Goal: Transaction & Acquisition: Purchase product/service

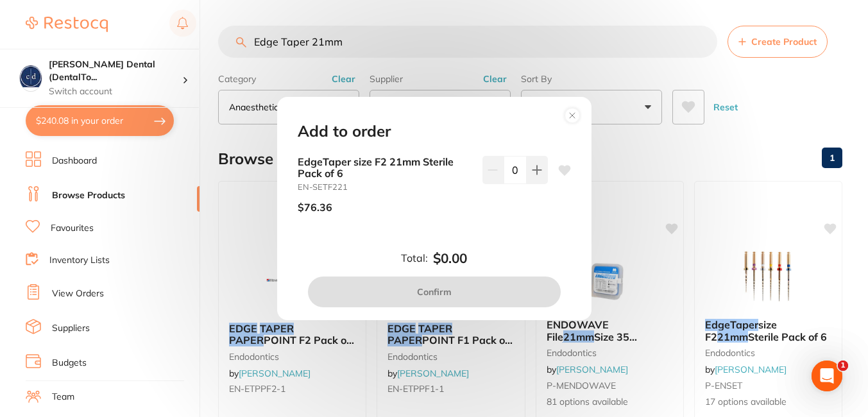
click at [691, 173] on div "Add to order EdgeTaper size F2 21mm Sterile Pack of 6 EN-SETF221 $76.36 0 Total…" at bounding box center [434, 208] width 868 height 417
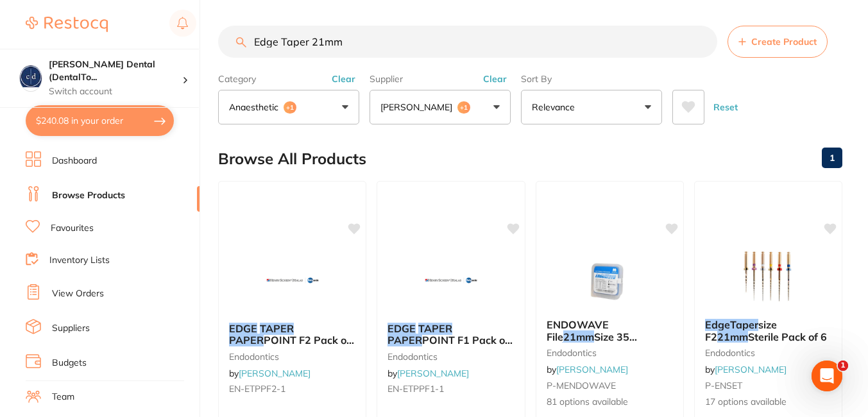
click at [364, 38] on input "Edge Taper 21mm" at bounding box center [467, 42] width 499 height 32
type input "E"
paste input "EN-SETF221"
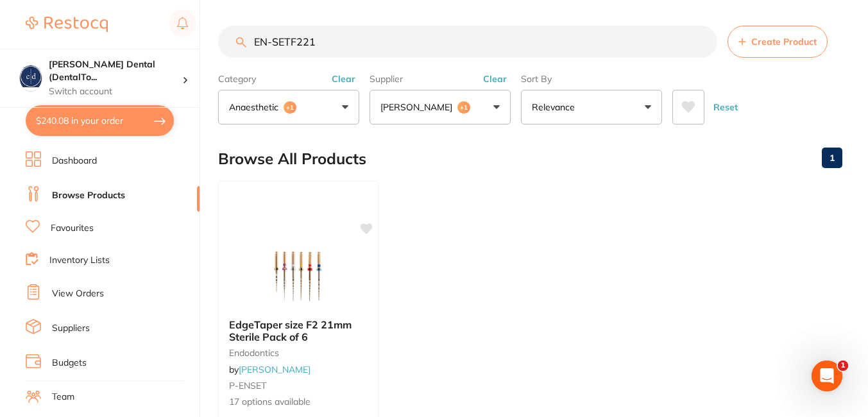
click at [331, 40] on input "EN-SETF221" at bounding box center [467, 42] width 499 height 32
drag, startPoint x: 331, startPoint y: 40, endPoint x: 244, endPoint y: 39, distance: 86.7
click at [244, 39] on div "EN-SETF221 Create Product" at bounding box center [530, 42] width 625 height 32
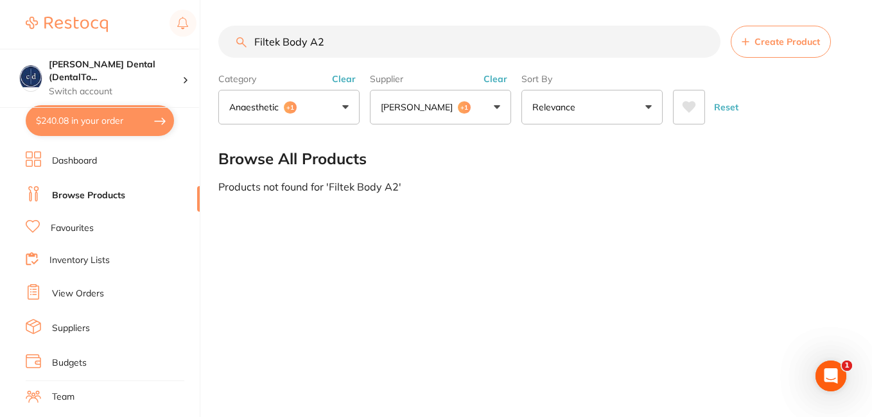
click at [305, 40] on input "Filtek Body A2" at bounding box center [469, 42] width 502 height 32
click at [343, 105] on button "anaesthetic +1" at bounding box center [288, 107] width 141 height 35
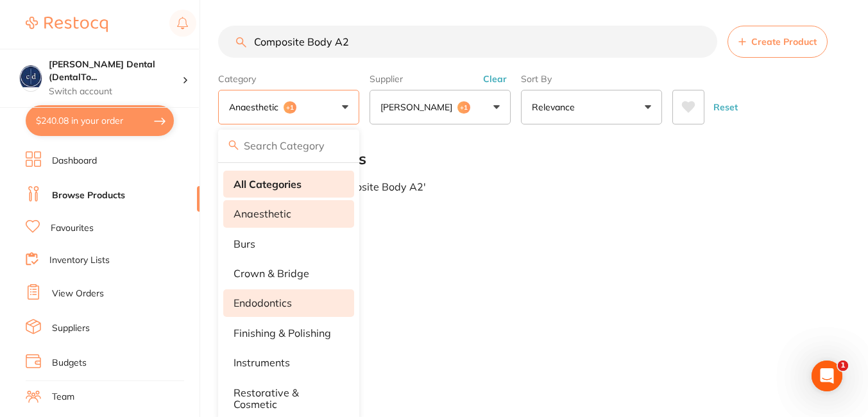
click at [287, 180] on strong "All Categories" at bounding box center [268, 184] width 68 height 12
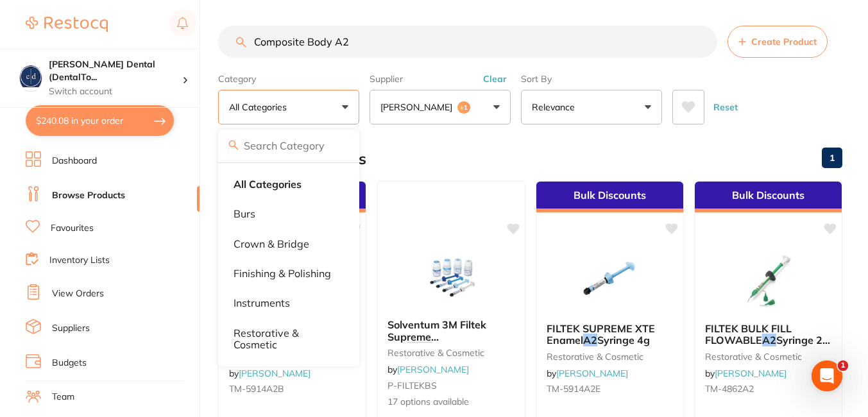
click at [305, 41] on input "Composite Body A2" at bounding box center [467, 42] width 499 height 32
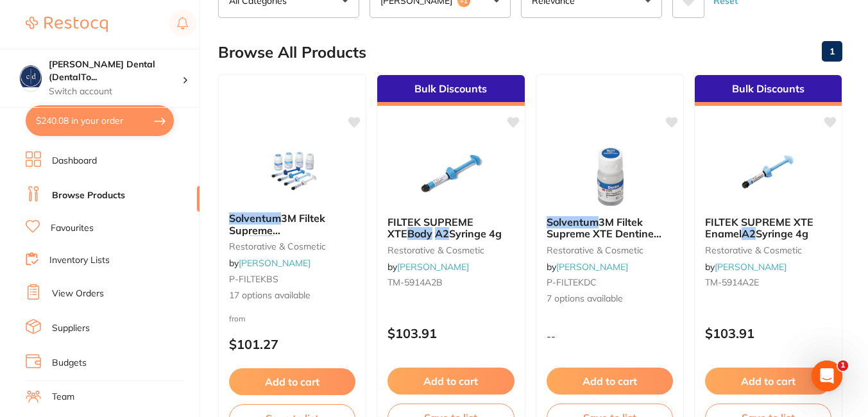
scroll to position [125, 0]
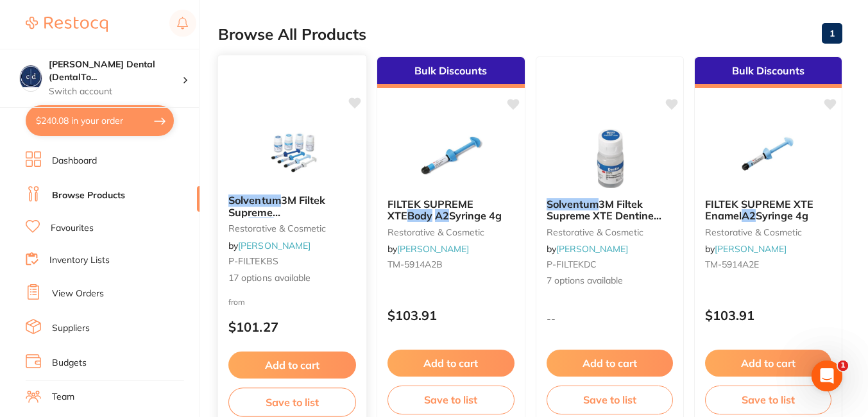
click at [291, 360] on button "Add to cart" at bounding box center [293, 366] width 128 height 28
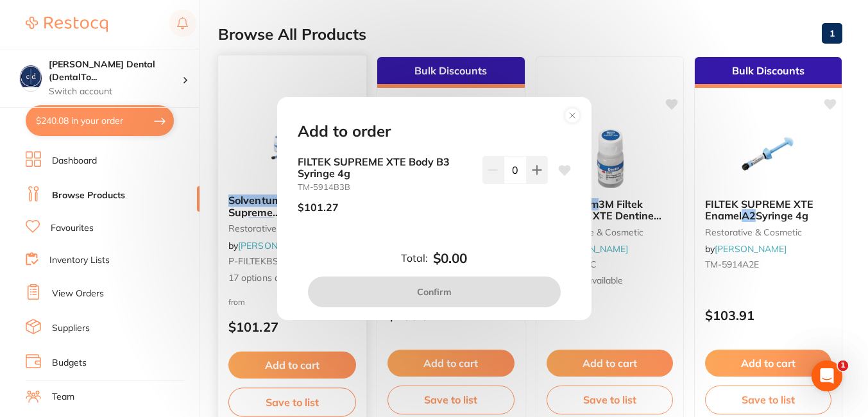
scroll to position [0, 0]
click at [576, 114] on circle at bounding box center [572, 115] width 15 height 15
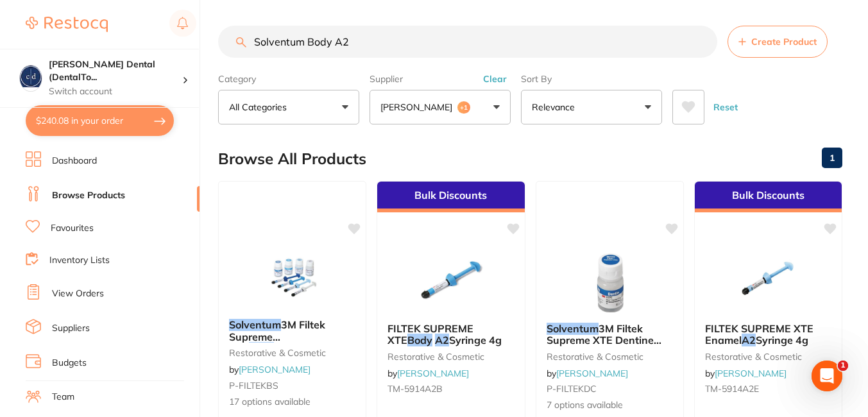
click at [331, 42] on input "Solventum Body A2" at bounding box center [467, 42] width 499 height 32
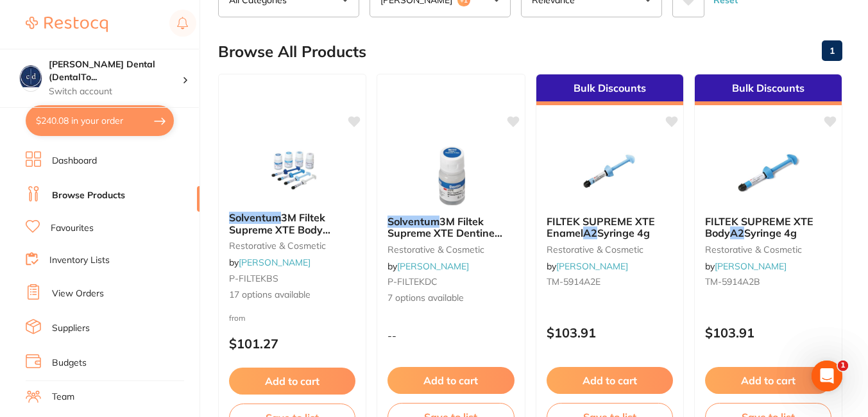
scroll to position [160, 0]
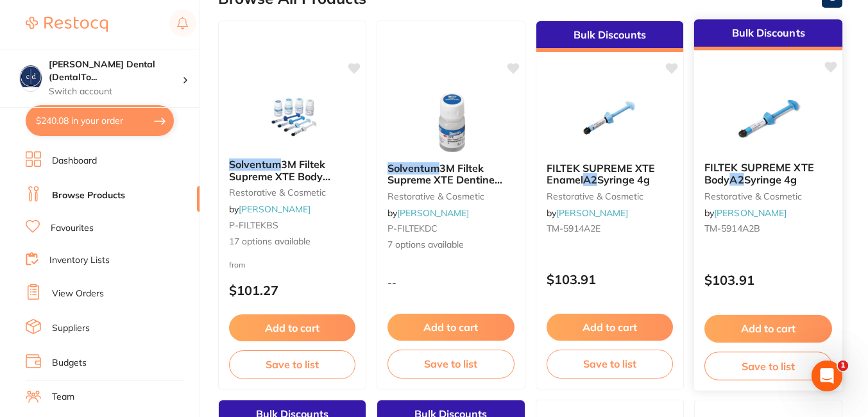
type input "Solventum A2"
click at [758, 327] on button "Add to cart" at bounding box center [769, 329] width 128 height 28
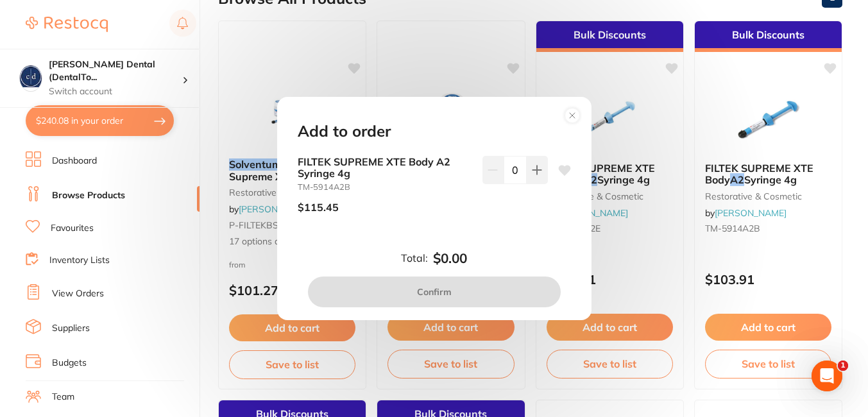
scroll to position [0, 0]
click at [539, 168] on icon at bounding box center [537, 170] width 10 height 10
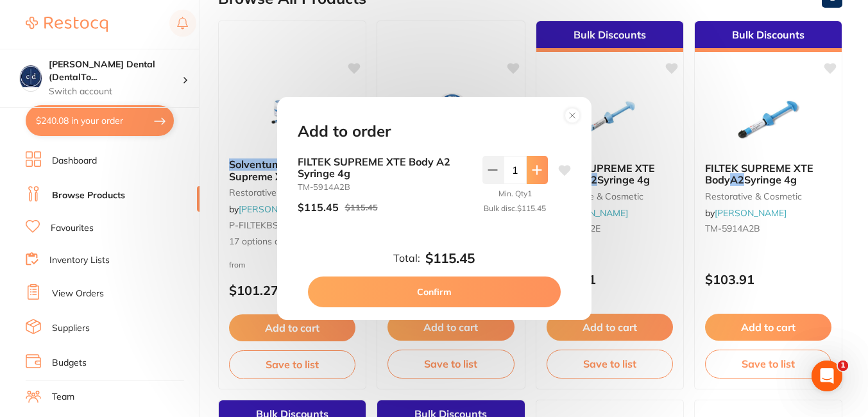
click at [539, 168] on icon at bounding box center [537, 170] width 10 height 10
click at [534, 158] on button at bounding box center [537, 170] width 21 height 28
click at [490, 165] on icon at bounding box center [493, 170] width 10 height 10
click at [533, 156] on button at bounding box center [537, 170] width 21 height 28
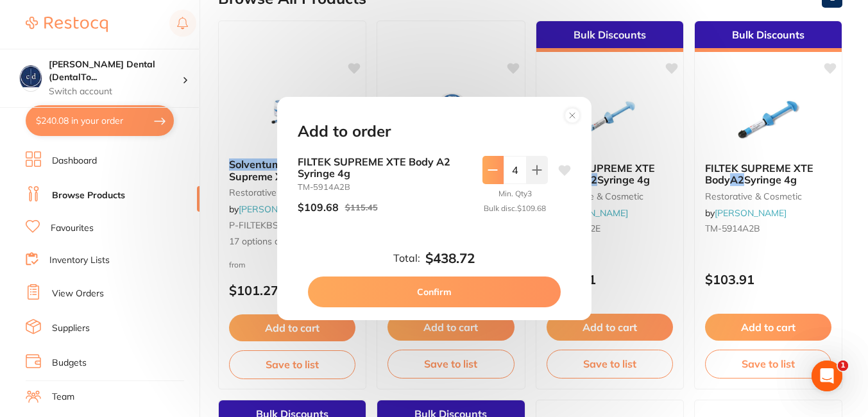
click at [493, 165] on icon at bounding box center [493, 170] width 10 height 10
type input "2"
click at [452, 289] on button "Confirm" at bounding box center [434, 292] width 253 height 31
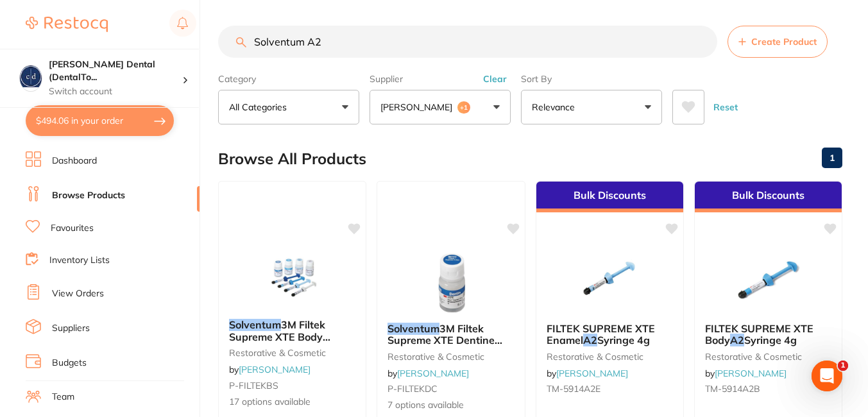
click at [440, 33] on input "Solventum A2" at bounding box center [467, 42] width 499 height 32
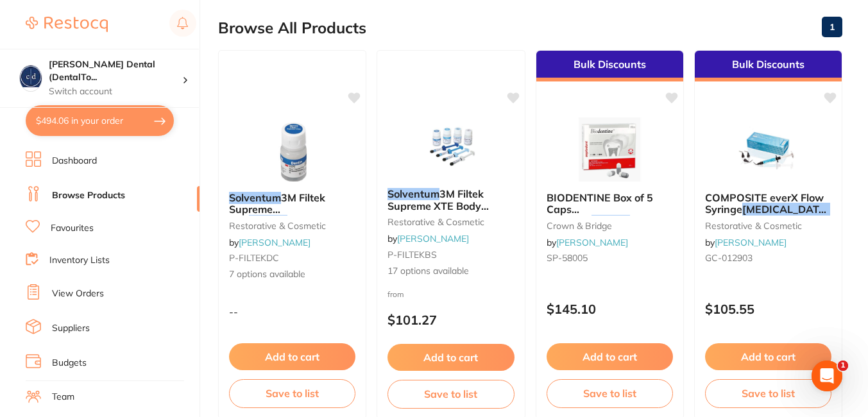
scroll to position [114, 0]
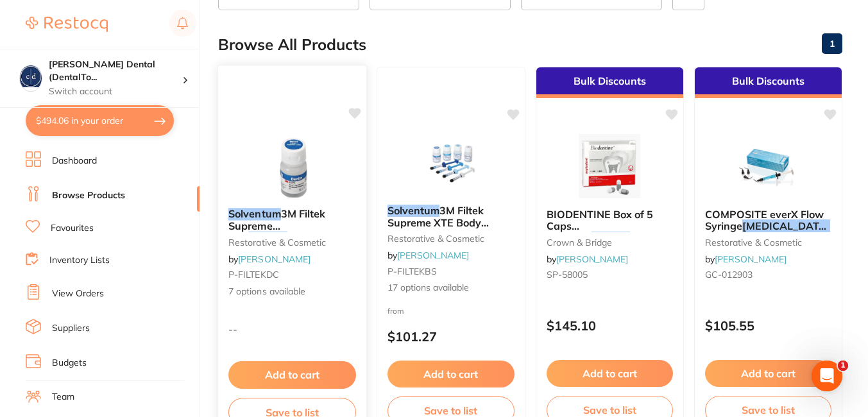
click at [293, 218] on span "3M Filtek Supreme XTE" at bounding box center [278, 225] width 98 height 37
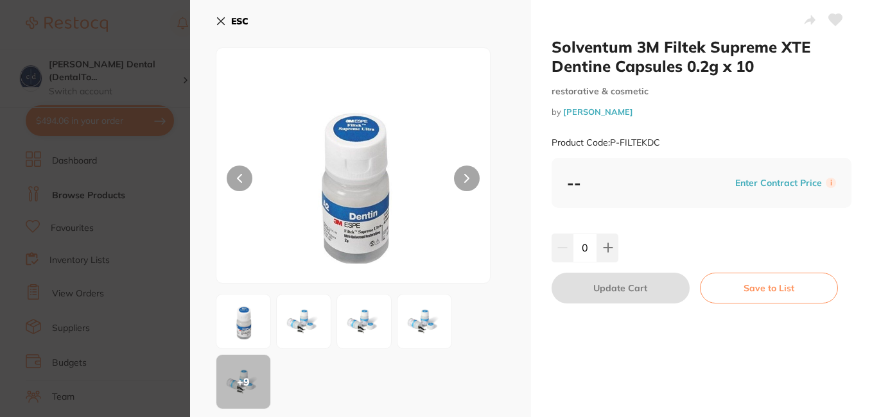
click at [220, 22] on icon at bounding box center [221, 21] width 7 height 7
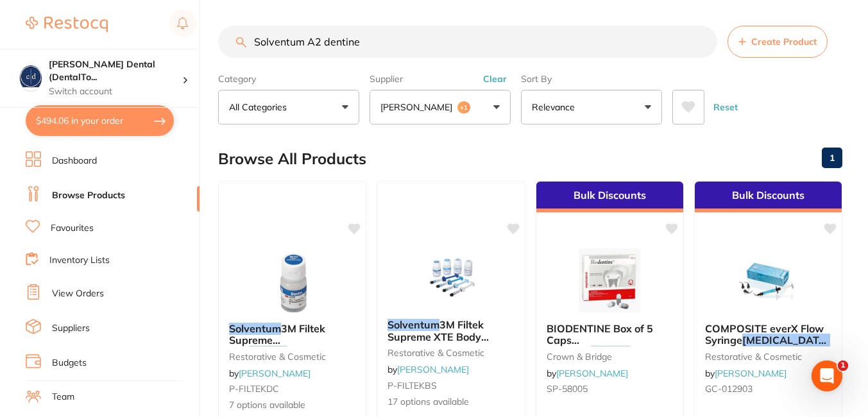
click at [370, 40] on input "Solventum A2 dentine" at bounding box center [467, 42] width 499 height 32
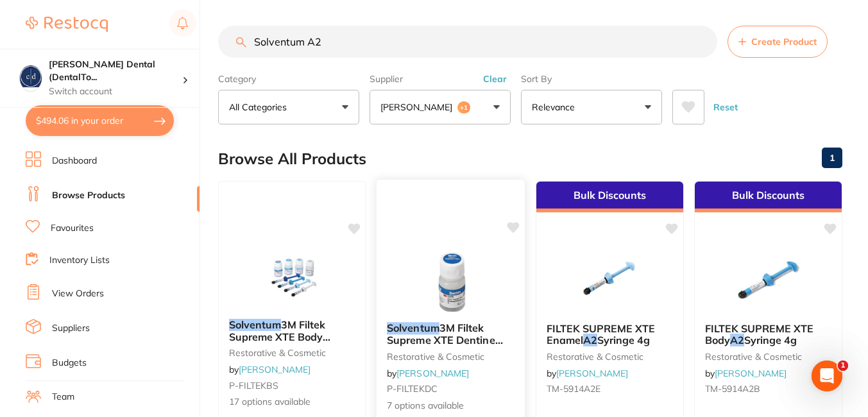
type input "Solventum A2"
click at [433, 336] on span "3M Filtek Supreme XTE Dentine Capsules 0.2g x 10" at bounding box center [445, 340] width 116 height 37
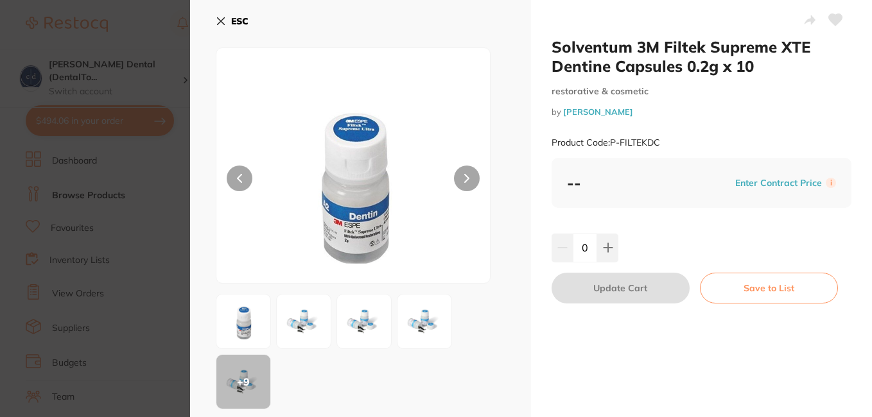
click at [463, 172] on button at bounding box center [467, 179] width 26 height 26
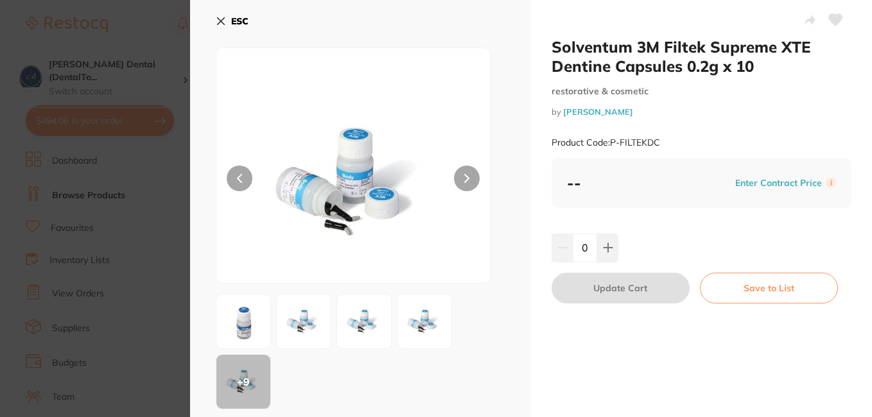
click at [463, 172] on button at bounding box center [467, 179] width 26 height 26
click at [237, 175] on icon at bounding box center [239, 178] width 5 height 9
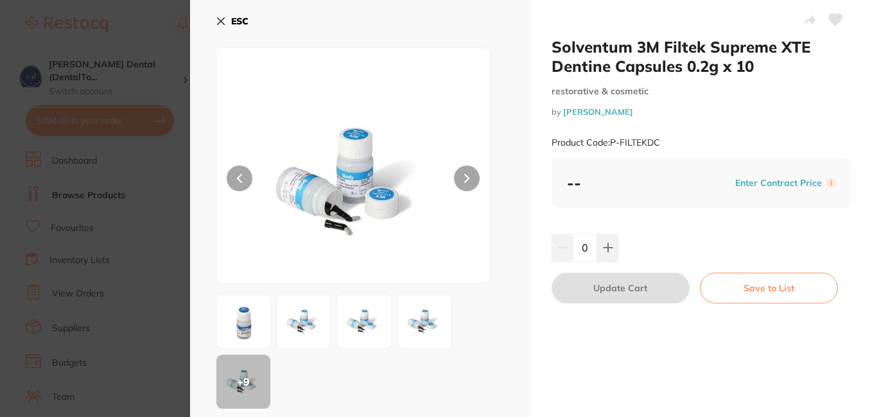
click at [237, 175] on icon at bounding box center [239, 178] width 5 height 9
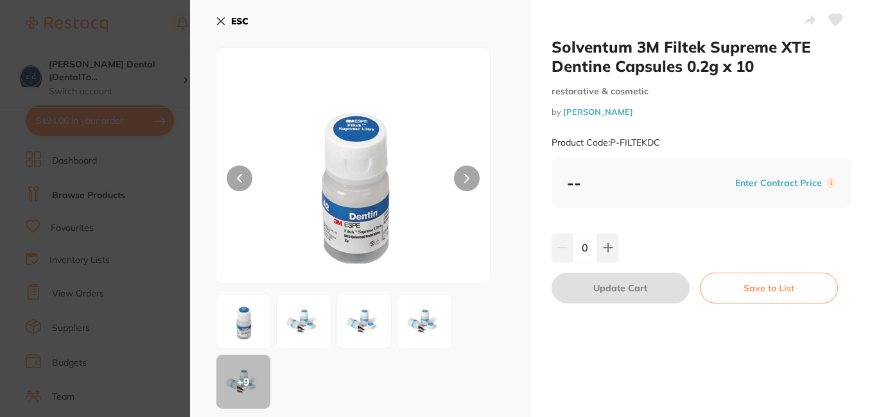
click at [360, 191] on img at bounding box center [353, 181] width 164 height 203
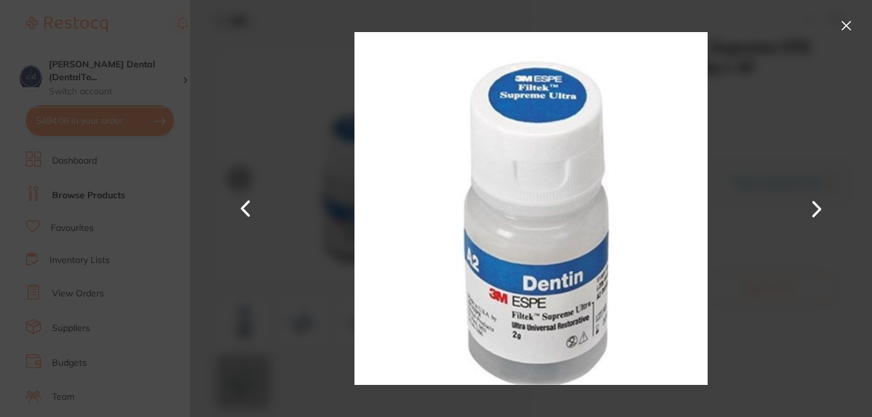
click at [847, 21] on button at bounding box center [846, 25] width 21 height 21
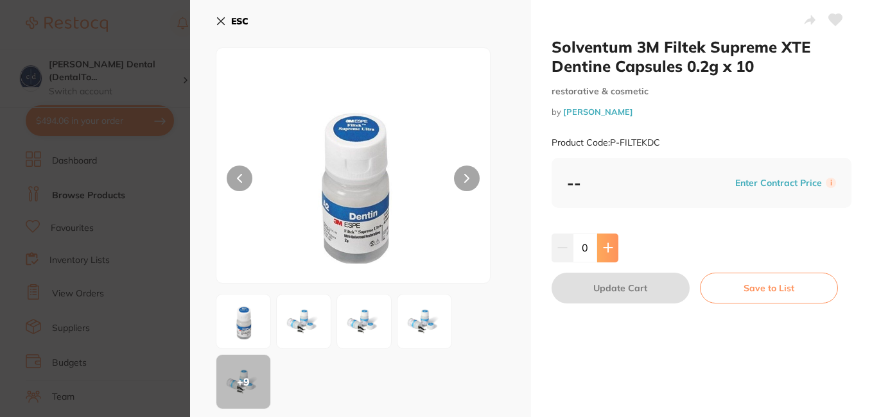
click at [604, 245] on icon at bounding box center [608, 248] width 10 height 10
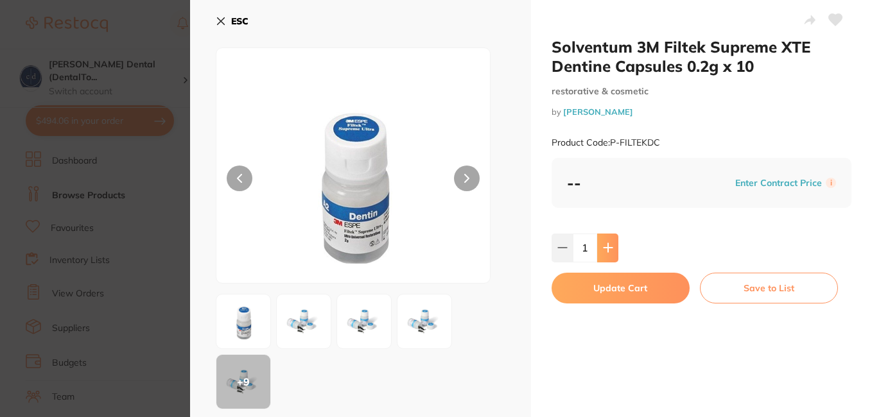
click at [604, 245] on icon at bounding box center [608, 248] width 10 height 10
type input "2"
click at [612, 286] on button "Update Cart" at bounding box center [620, 288] width 138 height 31
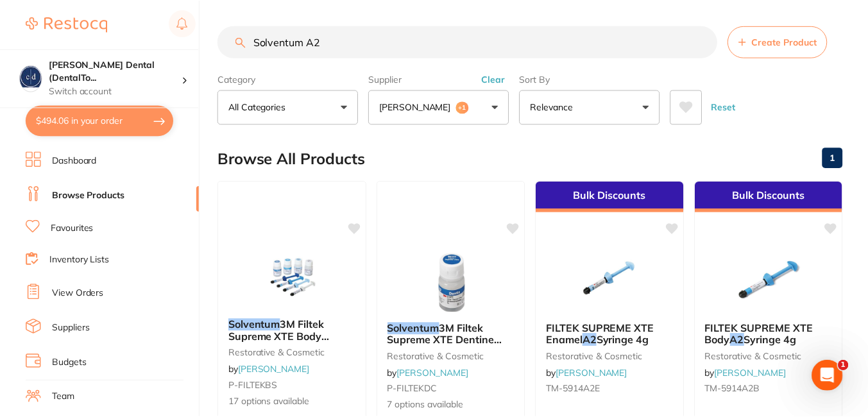
scroll to position [4, 0]
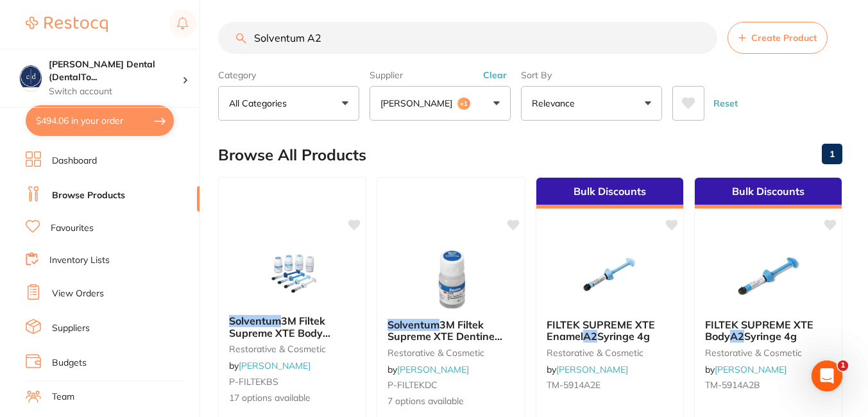
click at [317, 40] on input "Solventum A2" at bounding box center [467, 38] width 499 height 32
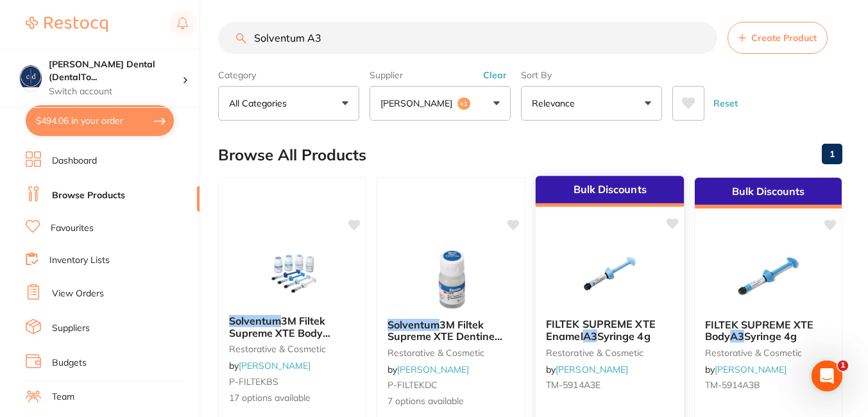
type input "Solventum A3"
click at [594, 330] on em "A3" at bounding box center [590, 336] width 14 height 13
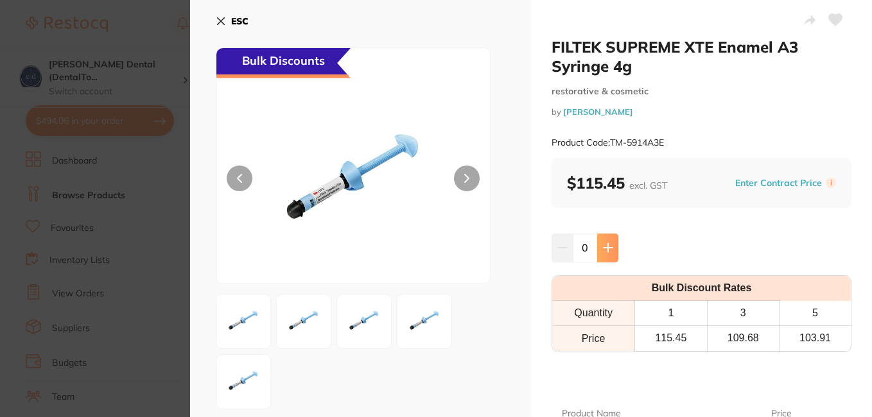
click at [606, 250] on icon at bounding box center [608, 248] width 10 height 10
click at [606, 250] on icon at bounding box center [607, 248] width 8 height 8
type input "2"
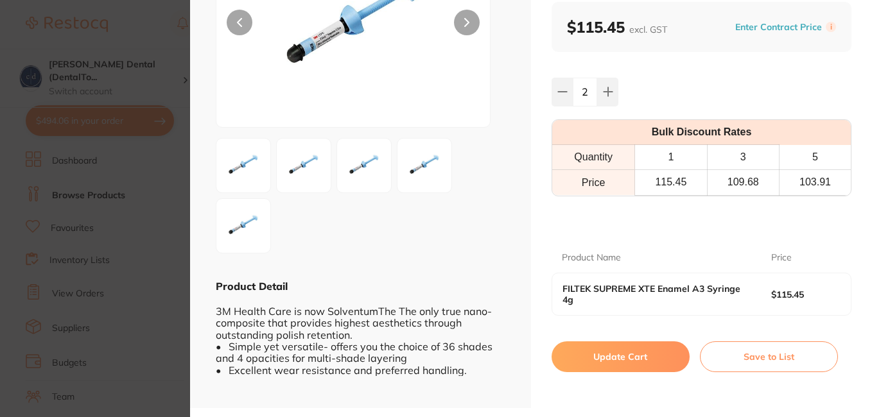
scroll to position [157, 0]
click at [617, 359] on button "Update Cart" at bounding box center [620, 356] width 138 height 31
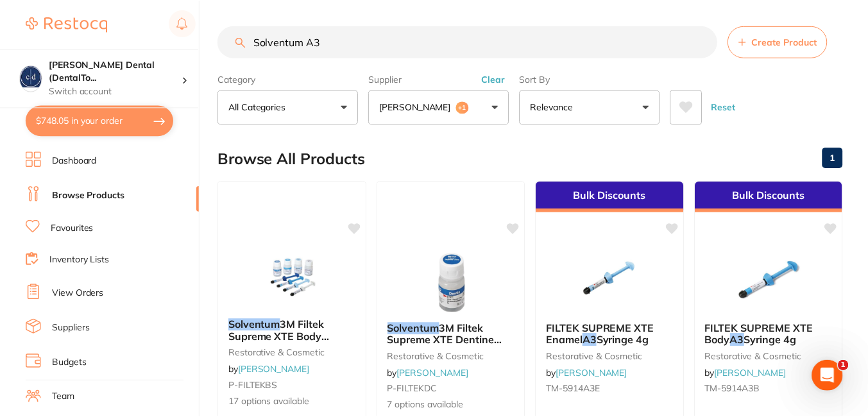
scroll to position [4, 0]
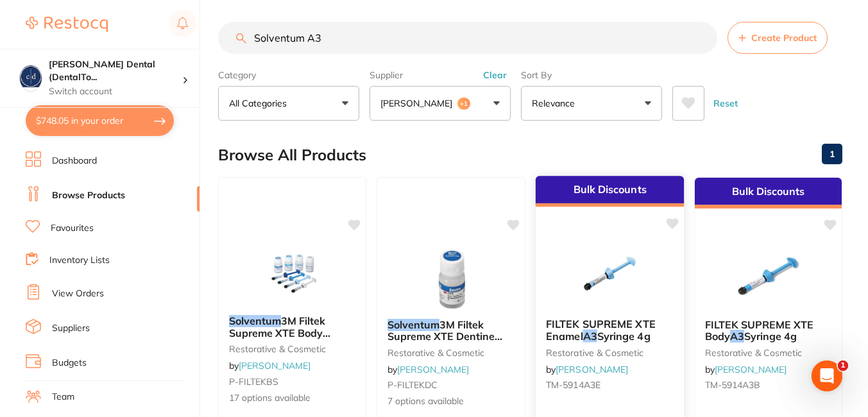
click at [568, 332] on span "FILTEK SUPREME XTE Enamel" at bounding box center [601, 330] width 110 height 25
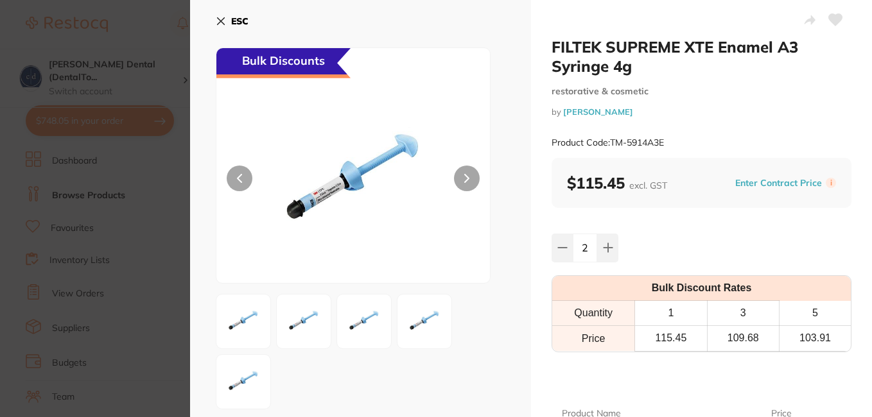
click at [217, 19] on icon at bounding box center [221, 21] width 10 height 10
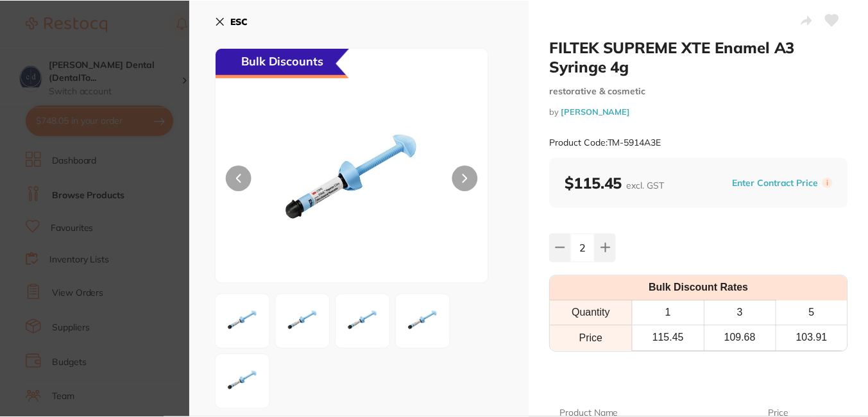
scroll to position [4, 0]
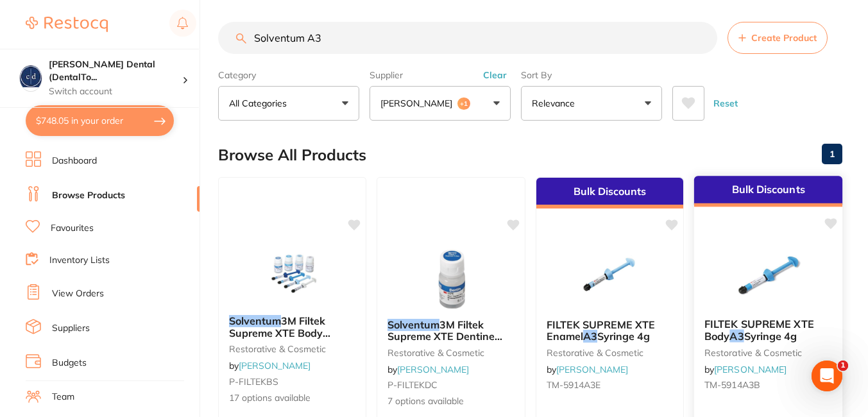
click at [772, 335] on span "Syringe 4g" at bounding box center [770, 336] width 53 height 13
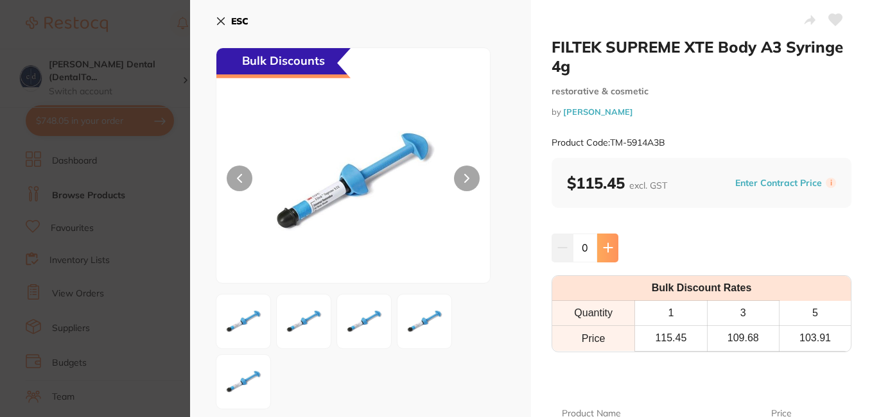
click at [605, 246] on icon at bounding box center [608, 248] width 10 height 10
type input "3"
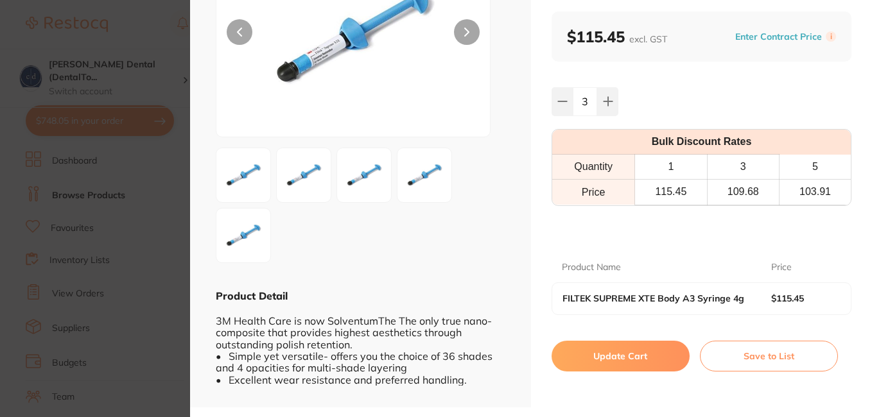
click at [640, 356] on button "Update Cart" at bounding box center [620, 356] width 138 height 31
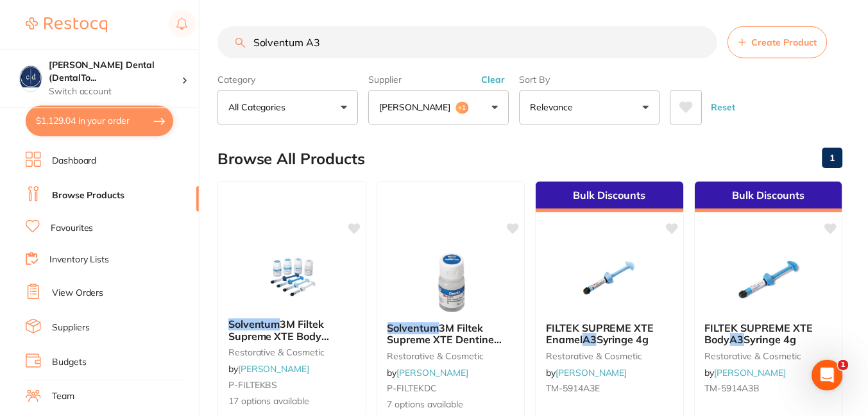
scroll to position [4, 0]
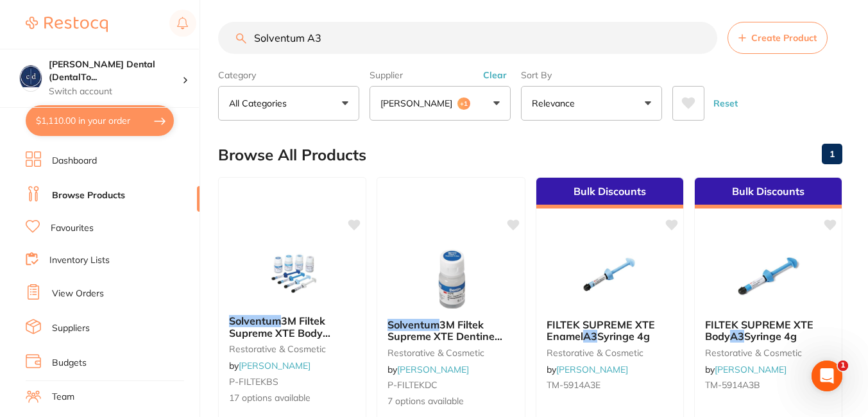
click at [350, 44] on input "Solventum A3" at bounding box center [467, 38] width 499 height 32
type input "S"
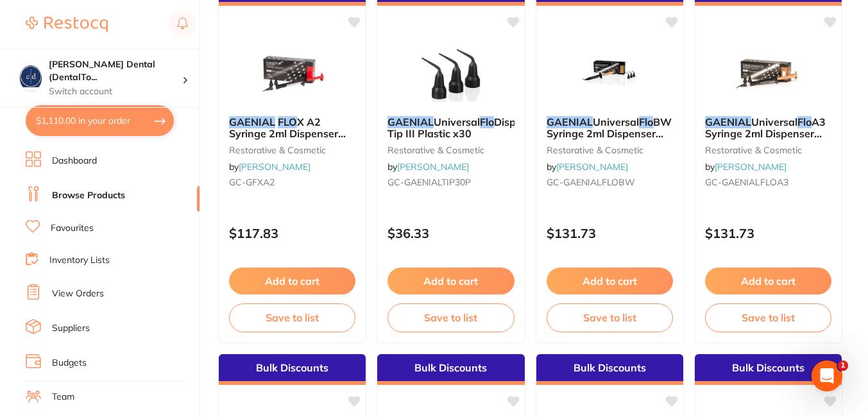
scroll to position [140, 0]
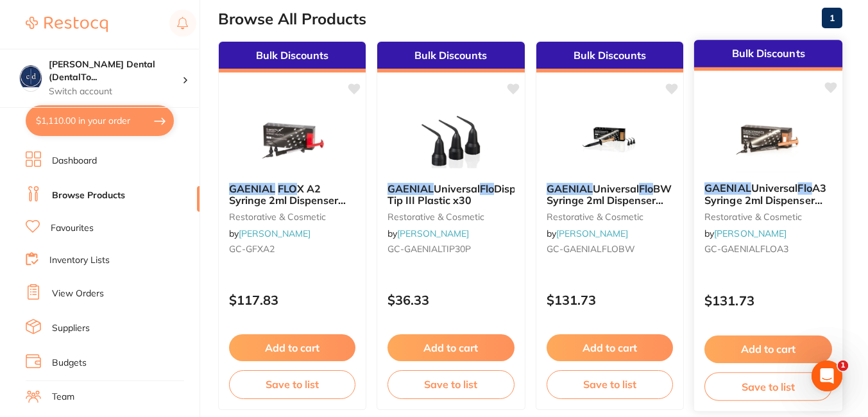
type input "Gaenial flo"
click at [770, 341] on button "Add to cart" at bounding box center [769, 350] width 128 height 28
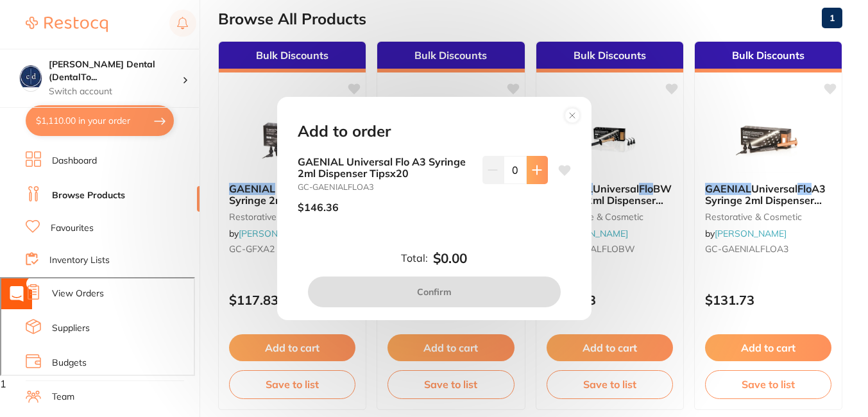
click at [532, 171] on icon at bounding box center [537, 170] width 10 height 10
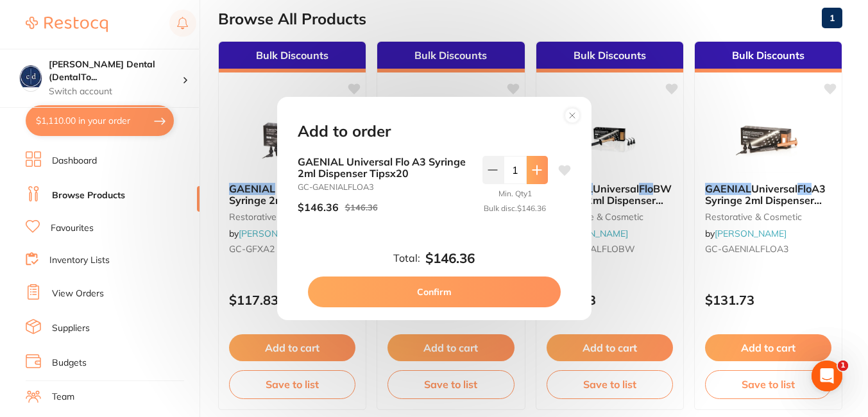
scroll to position [0, 0]
click at [532, 171] on button at bounding box center [537, 170] width 21 height 28
type input "3"
click at [456, 293] on button "Confirm" at bounding box center [434, 292] width 253 height 31
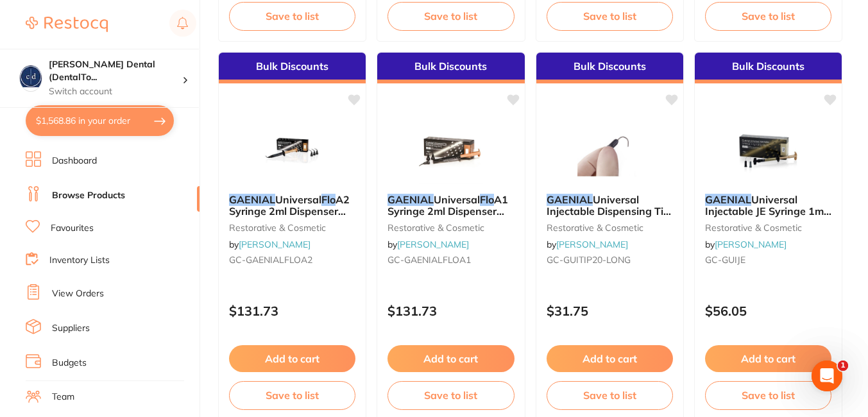
scroll to position [516, 0]
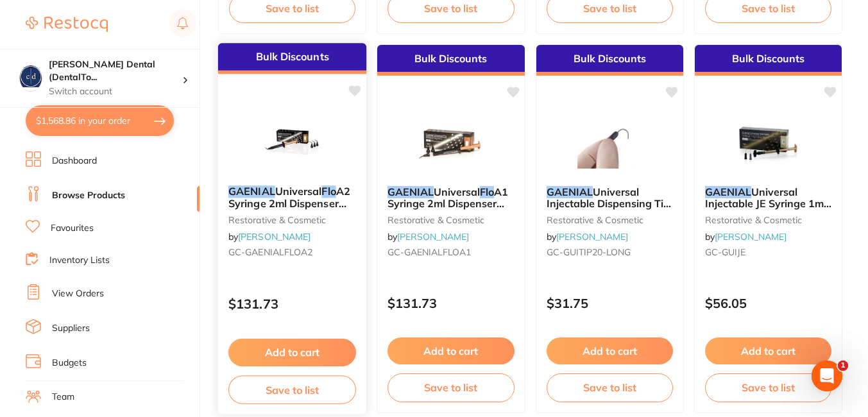
click at [328, 349] on button "Add to cart" at bounding box center [293, 353] width 128 height 28
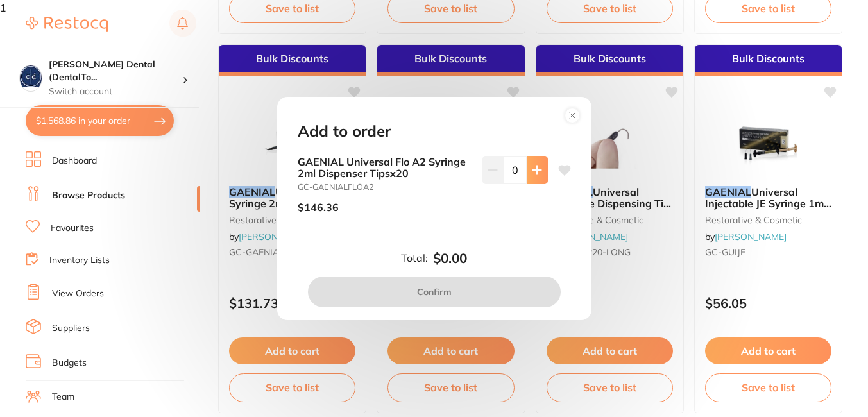
click at [539, 166] on icon at bounding box center [537, 170] width 10 height 10
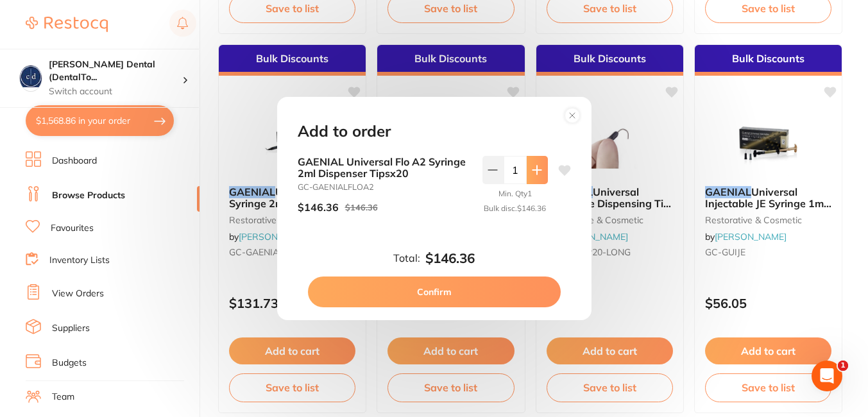
click at [539, 166] on icon at bounding box center [537, 170] width 8 height 8
type input "3"
click at [476, 294] on button "Confirm" at bounding box center [434, 292] width 253 height 31
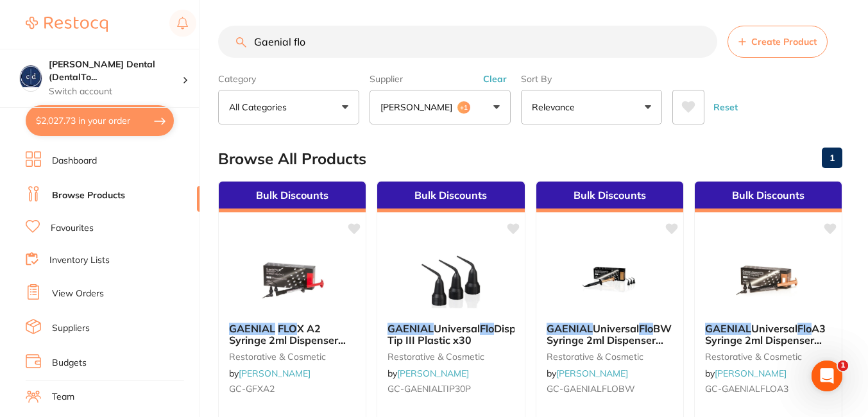
click at [341, 47] on input "Gaenial flo" at bounding box center [467, 42] width 499 height 32
type input "G"
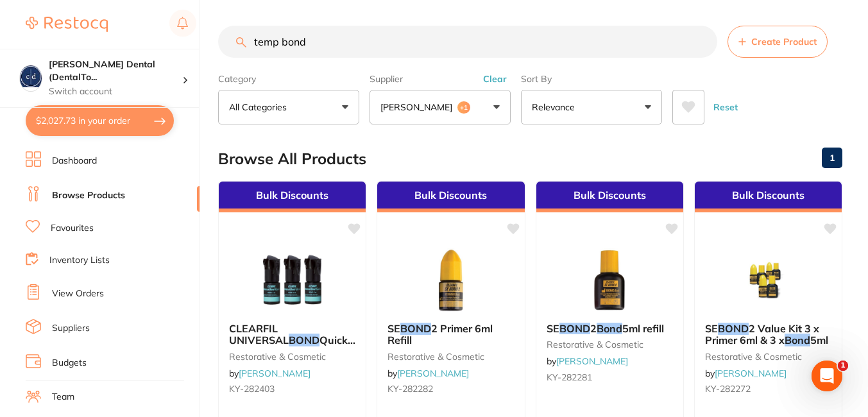
type input "temp bond"
click at [347, 107] on button "All Categories" at bounding box center [288, 107] width 141 height 35
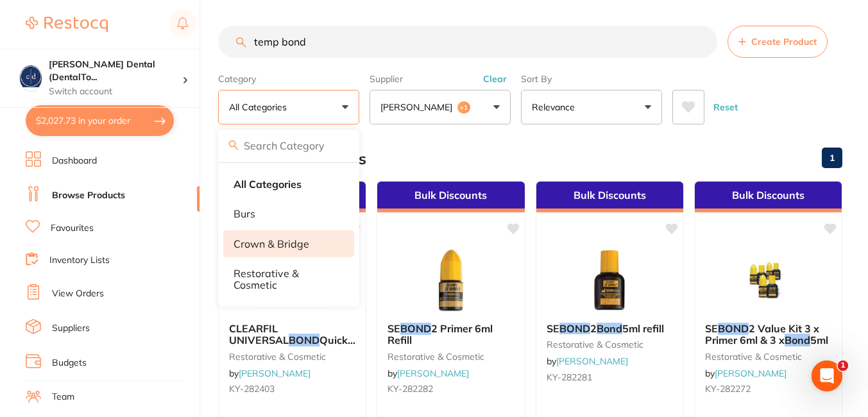
click at [291, 237] on li "crown & bridge" at bounding box center [288, 243] width 131 height 27
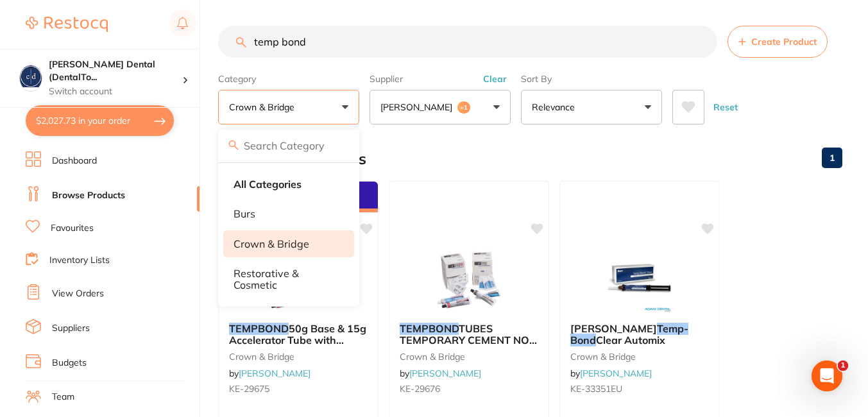
click at [758, 159] on div "Browse All Products 1" at bounding box center [530, 158] width 625 height 43
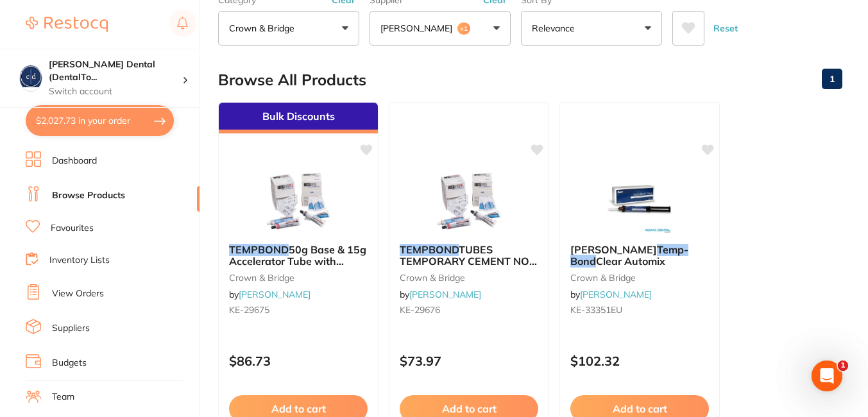
scroll to position [80, 0]
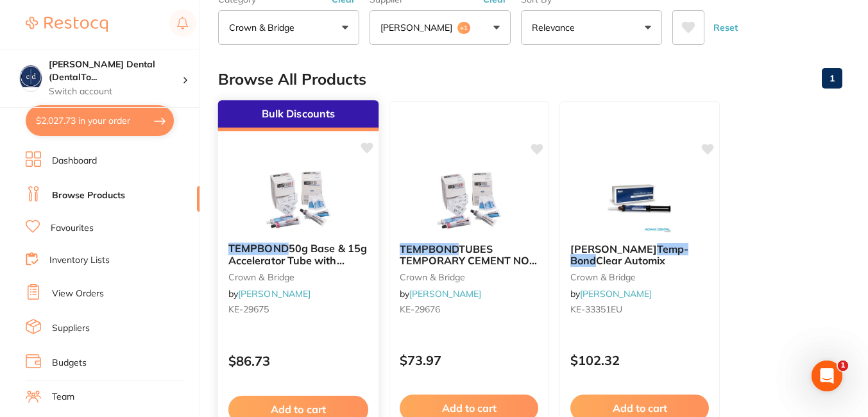
click at [295, 251] on span "50g Base & 15g Accelerator Tube with [PERSON_NAME]" at bounding box center [298, 260] width 139 height 37
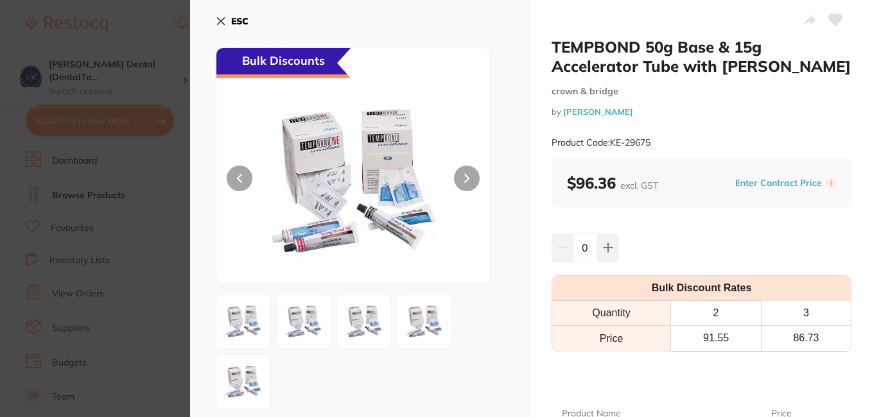
click at [221, 19] on icon at bounding box center [221, 21] width 10 height 10
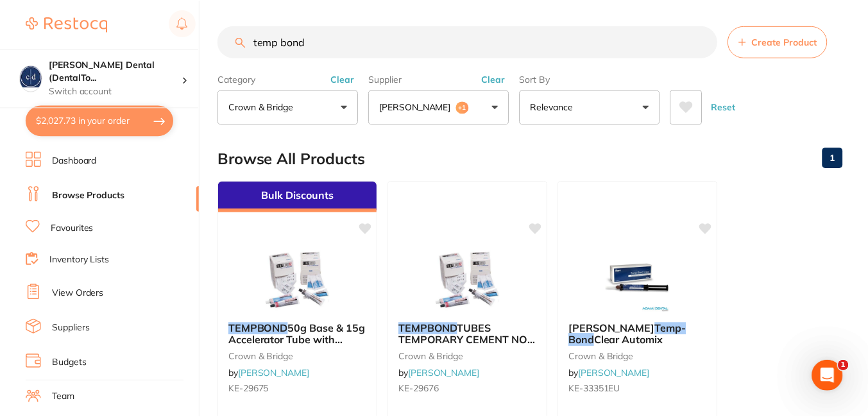
scroll to position [80, 0]
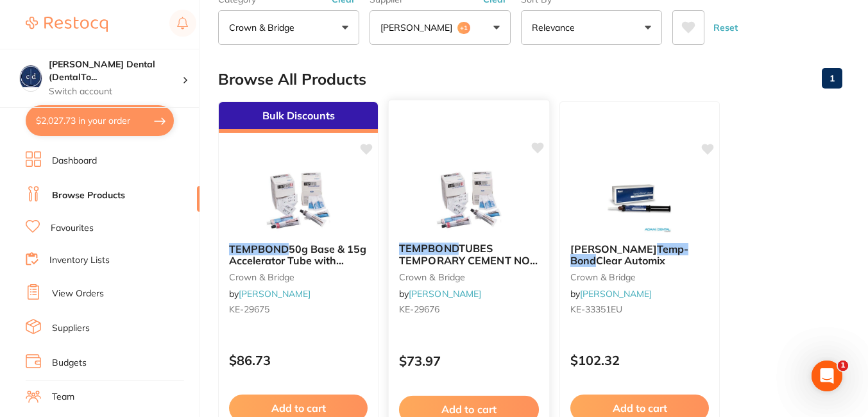
click at [473, 251] on span "TUBES TEMPORARY CEMENT NON [MEDICAL_DATA]" at bounding box center [468, 260] width 139 height 37
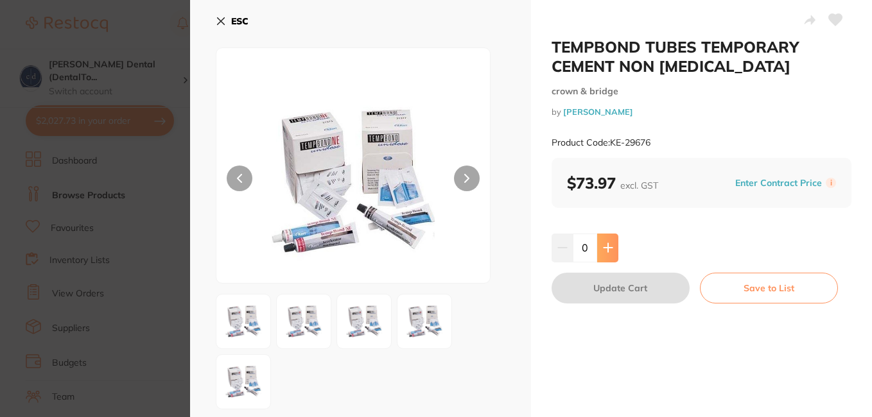
click at [605, 245] on icon at bounding box center [607, 248] width 8 height 8
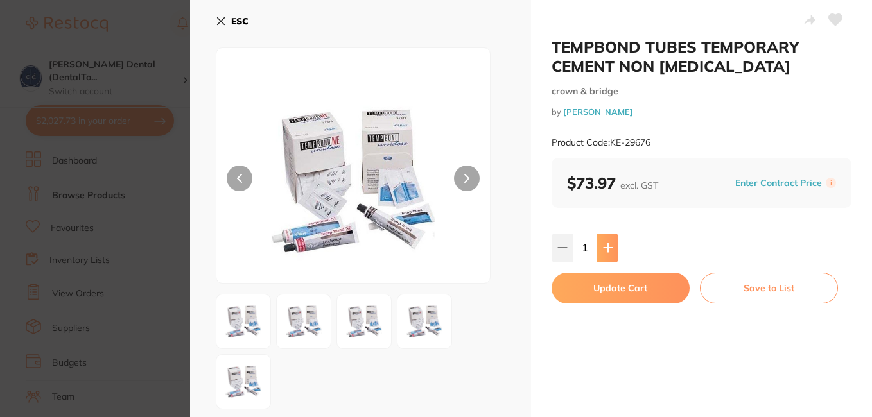
click at [605, 245] on icon at bounding box center [607, 248] width 8 height 8
type input "2"
click at [607, 282] on button "Update Cart" at bounding box center [620, 288] width 138 height 31
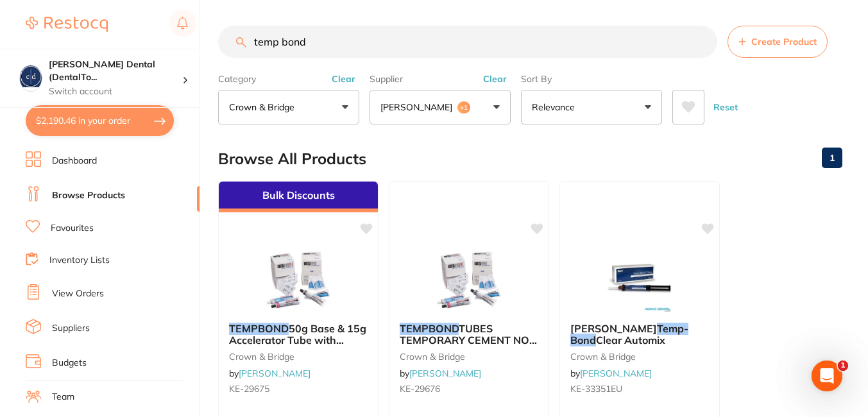
click at [476, 52] on input "temp bond" at bounding box center [467, 42] width 499 height 32
type input "t"
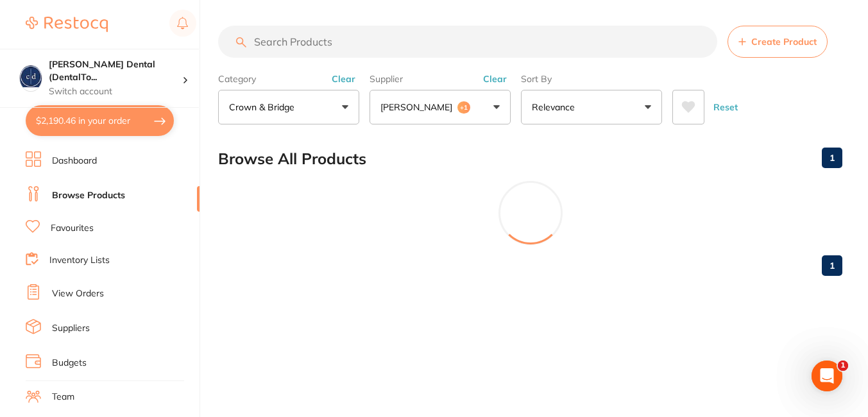
paste input "EN-SETF221"
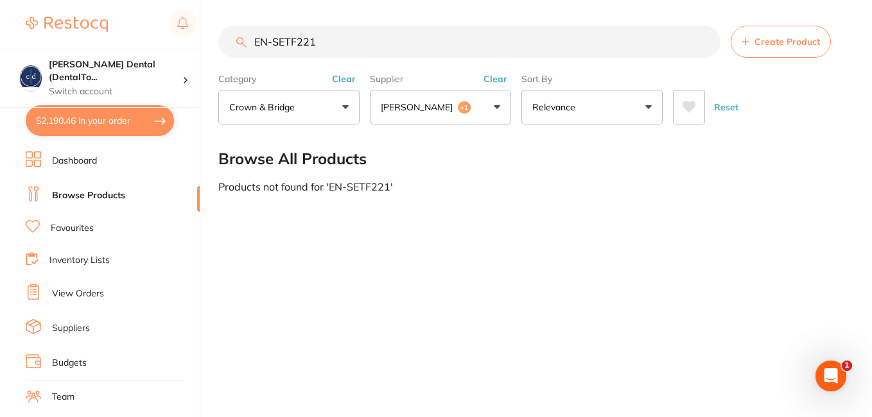
type input "EN-SETF221"
click at [343, 107] on button "crown & bridge" at bounding box center [288, 107] width 141 height 35
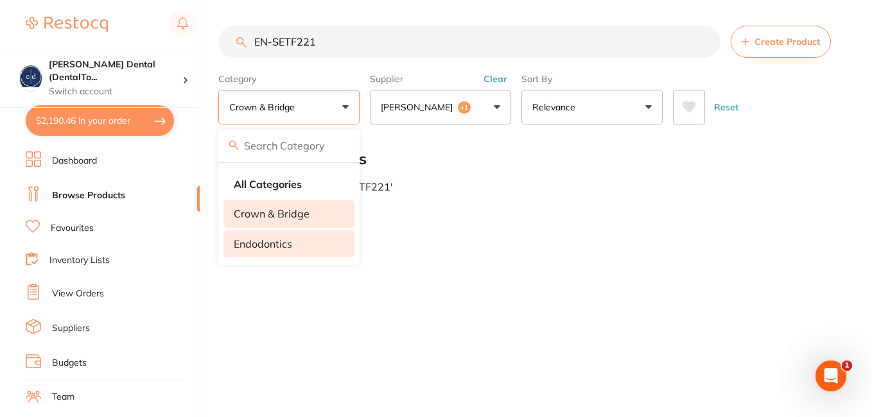
click at [263, 238] on p "endodontics" at bounding box center [263, 244] width 58 height 12
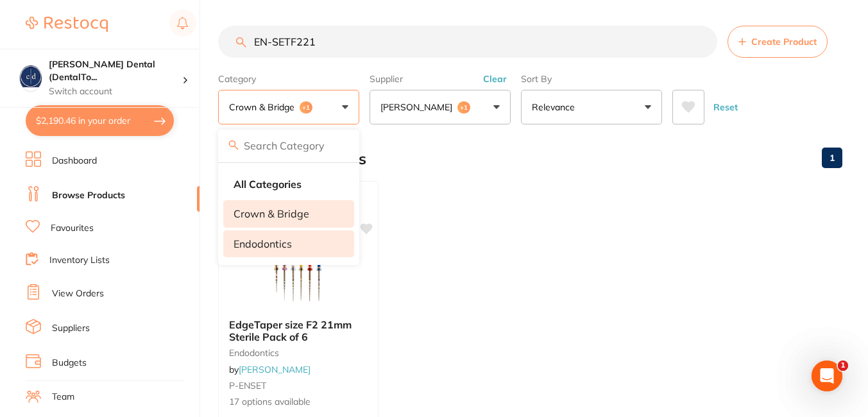
click at [263, 238] on p "endodontics" at bounding box center [263, 244] width 58 height 12
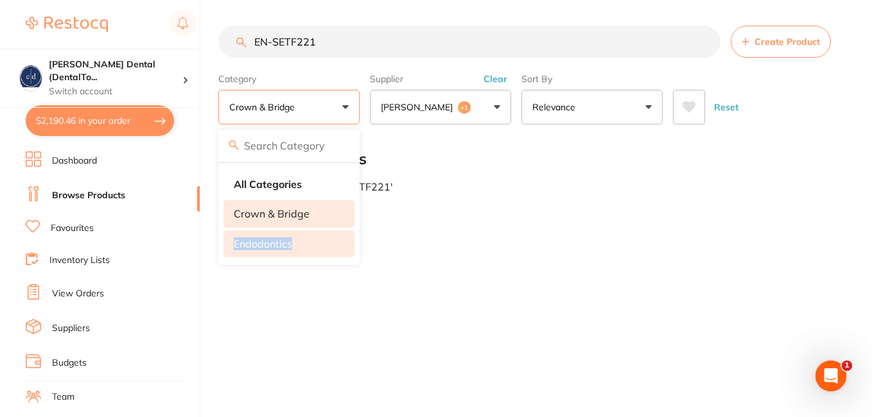
click at [263, 238] on p "endodontics" at bounding box center [263, 244] width 58 height 12
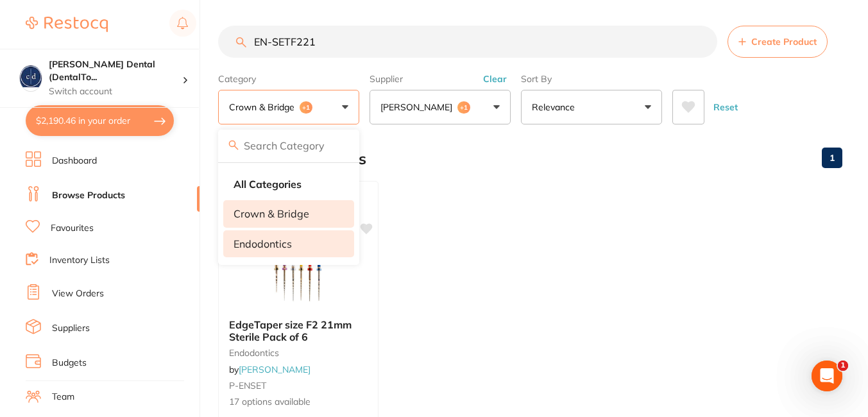
click at [595, 215] on ul "EdgeTaper size F2 21mm Sterile Pack of 6 endodontics by [PERSON_NAME] P-ENSET 1…" at bounding box center [530, 365] width 625 height 369
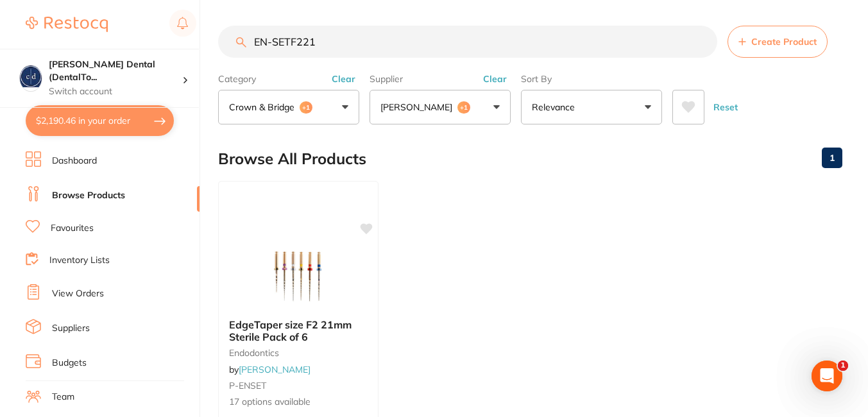
click at [496, 103] on button "[PERSON_NAME] +1" at bounding box center [440, 107] width 141 height 35
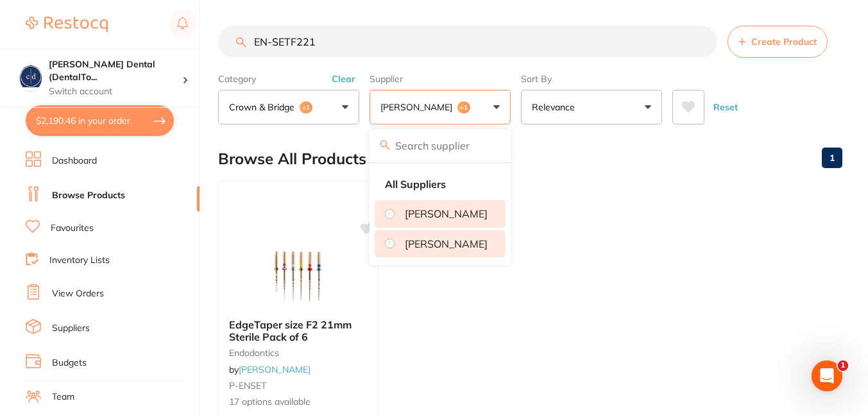
click at [429, 250] on p "[PERSON_NAME]" at bounding box center [446, 244] width 83 height 12
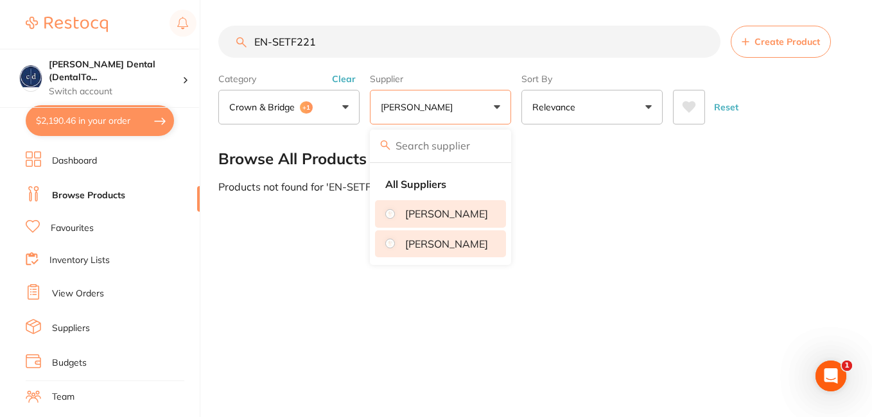
click at [426, 250] on p "[PERSON_NAME]" at bounding box center [446, 244] width 83 height 12
drag, startPoint x: 426, startPoint y: 258, endPoint x: 407, endPoint y: 105, distance: 154.0
click at [407, 105] on p "[PERSON_NAME]" at bounding box center [419, 107] width 77 height 13
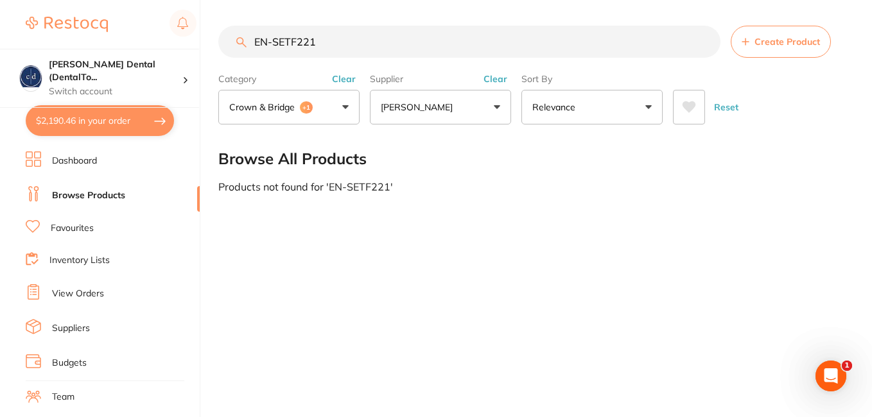
click at [407, 108] on p "[PERSON_NAME]" at bounding box center [419, 107] width 77 height 13
type input "all"
click at [573, 162] on div "Browse All Products" at bounding box center [532, 158] width 628 height 43
click at [413, 35] on input "EN-SETF221" at bounding box center [469, 42] width 502 height 32
click at [347, 77] on button "Clear" at bounding box center [343, 79] width 31 height 12
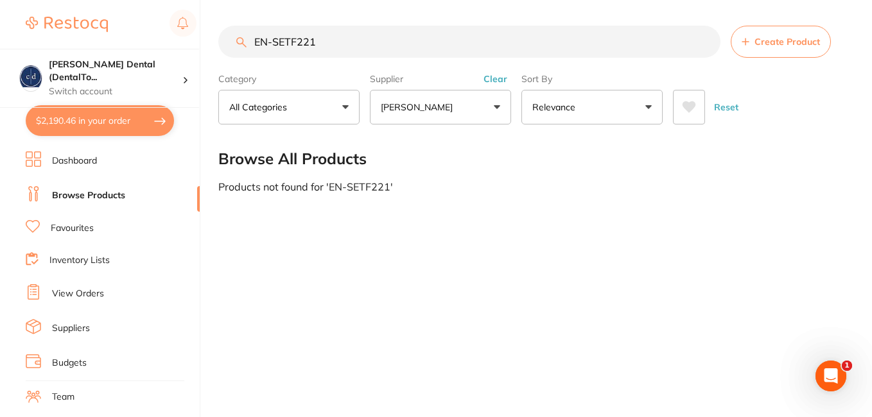
click at [338, 109] on button "All Categories" at bounding box center [288, 107] width 141 height 35
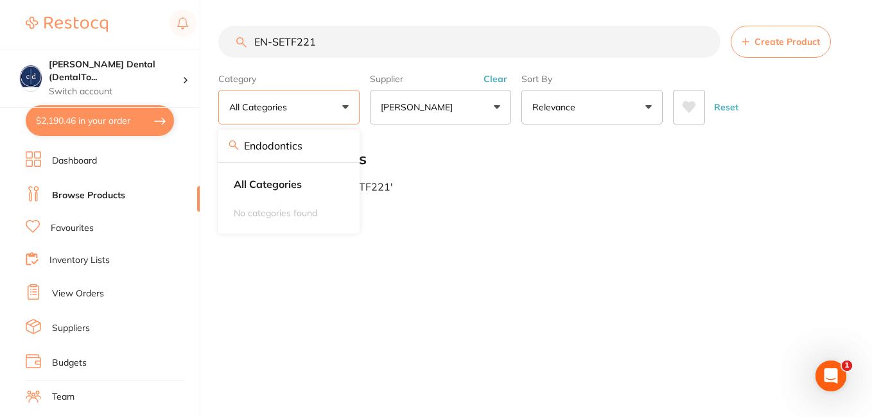
type input "Endodontics"
click at [300, 148] on input "Endodontics" at bounding box center [288, 146] width 141 height 32
click at [287, 179] on strong "All Categories" at bounding box center [268, 184] width 68 height 12
click at [421, 109] on p "[PERSON_NAME]" at bounding box center [419, 107] width 77 height 13
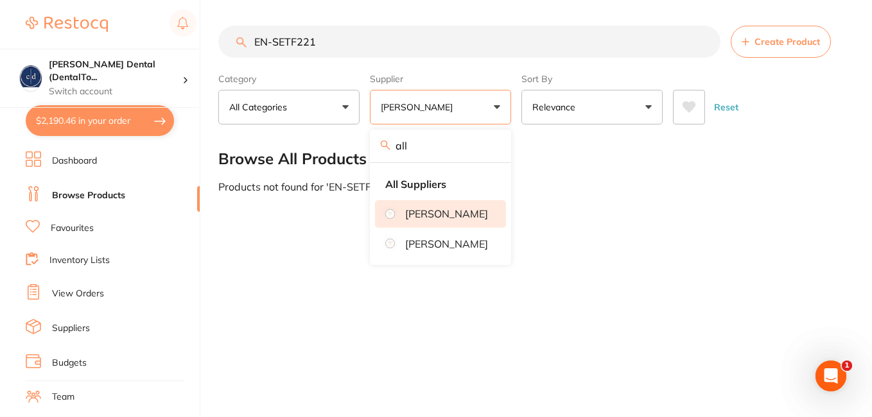
click at [490, 148] on input "all" at bounding box center [440, 146] width 141 height 32
type input "[PERSON_NAME]"
click at [444, 218] on p "[PERSON_NAME]" at bounding box center [446, 214] width 83 height 12
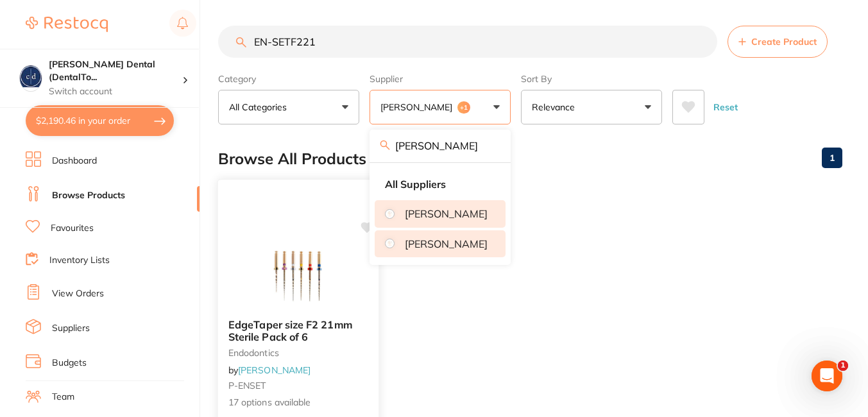
click at [272, 400] on span "17 options available" at bounding box center [299, 402] width 140 height 13
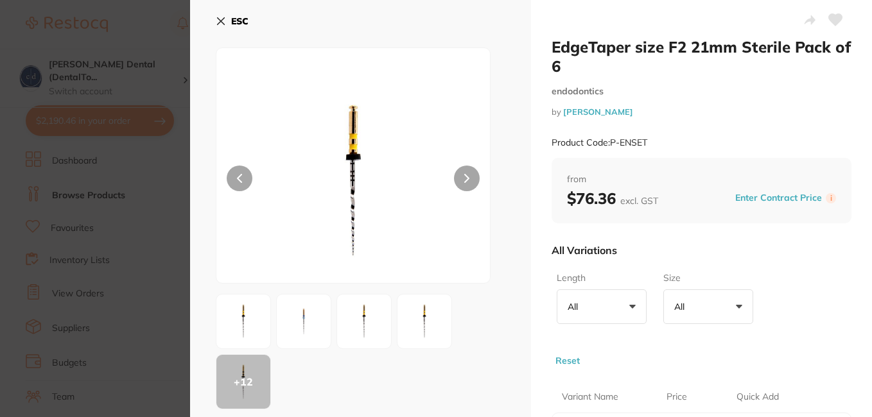
click at [650, 140] on div "Product Code: P-ENSET" at bounding box center [701, 142] width 300 height 31
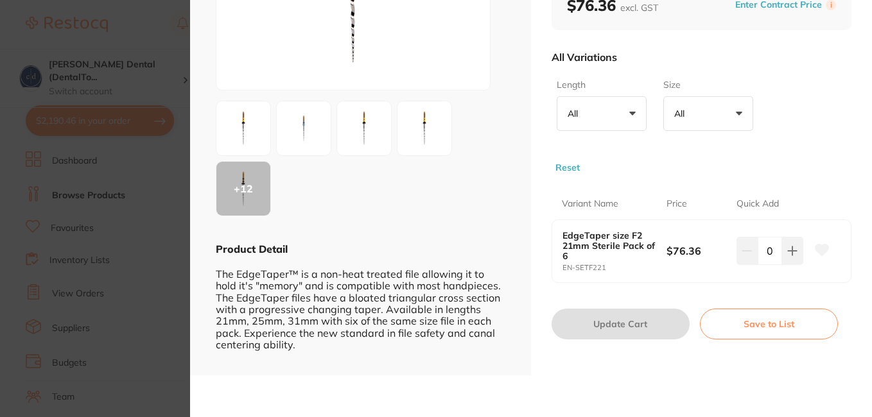
click at [630, 106] on button "All +0" at bounding box center [602, 113] width 90 height 35
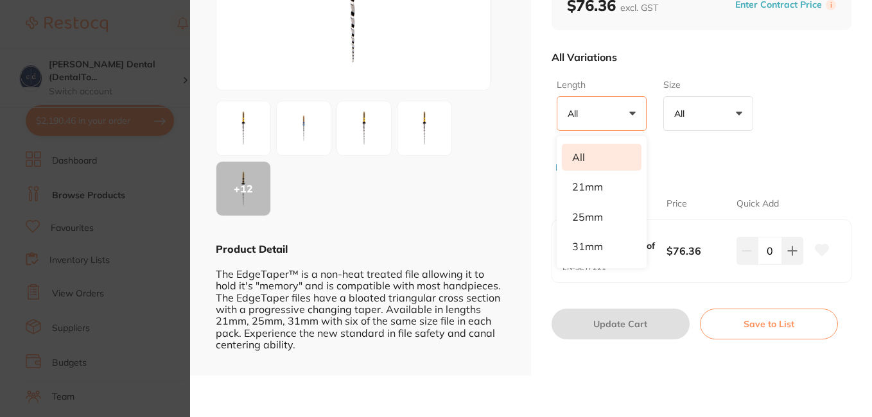
click at [742, 107] on button "All +0" at bounding box center [708, 113] width 90 height 35
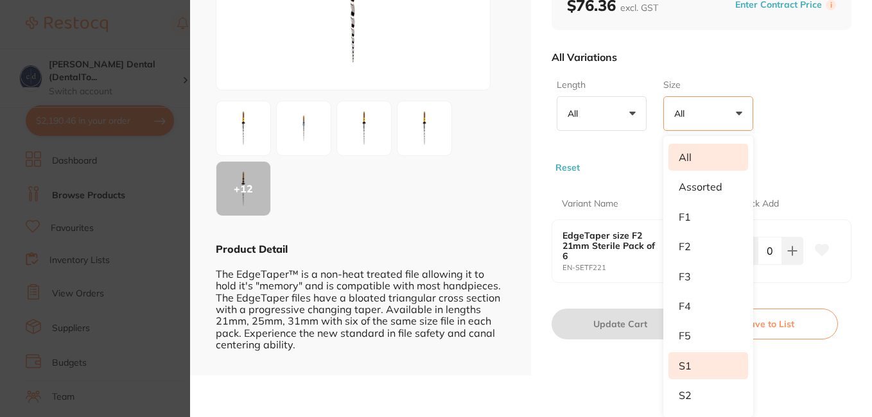
click at [685, 356] on li "S1" at bounding box center [708, 365] width 80 height 27
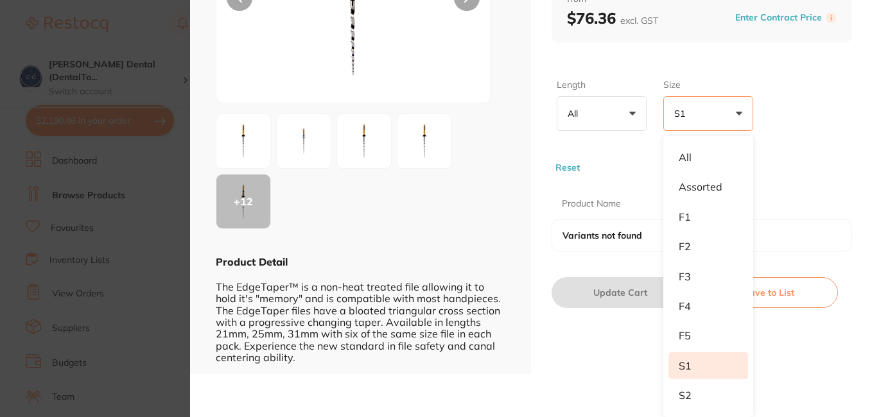
scroll to position [184, 0]
click at [865, 144] on div "EdgeTaper size F2 21mm Sterile Pack of 6 endodontics by [PERSON_NAME] Product C…" at bounding box center [701, 97] width 341 height 555
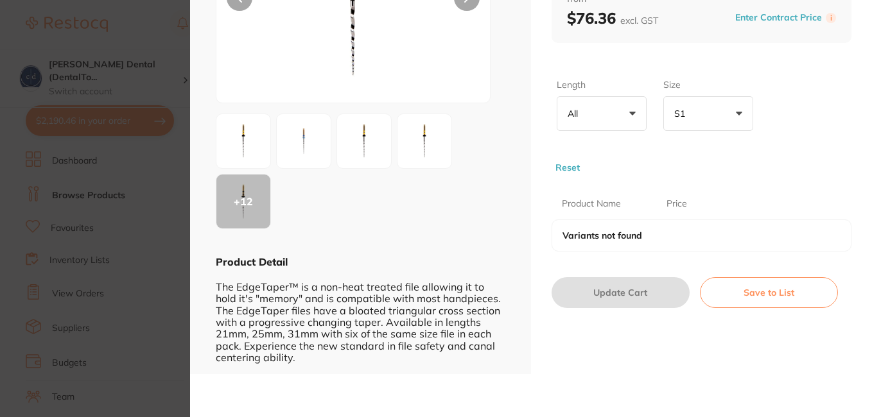
click at [634, 110] on button "All +0" at bounding box center [602, 113] width 90 height 35
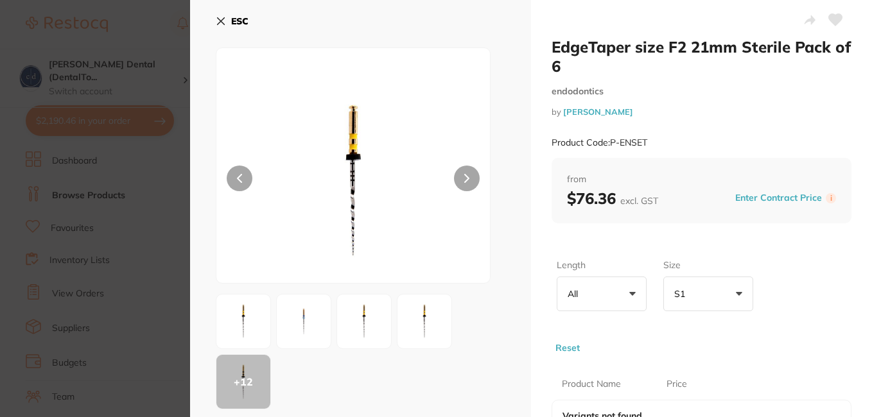
scroll to position [184, 0]
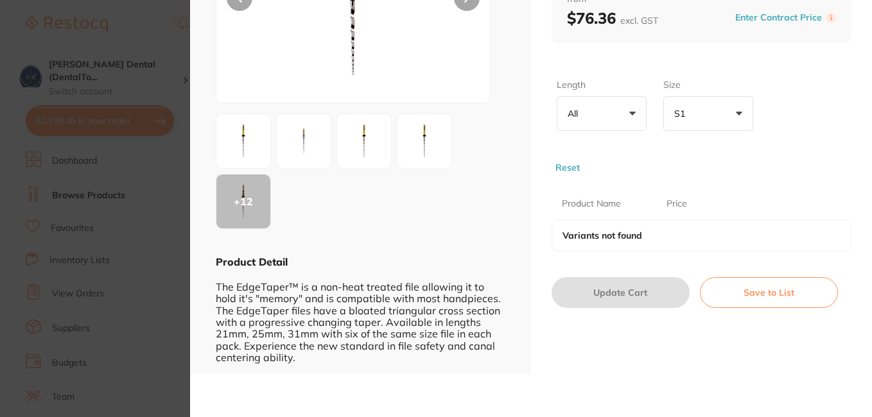
click at [738, 112] on button "S1 +0" at bounding box center [708, 113] width 90 height 35
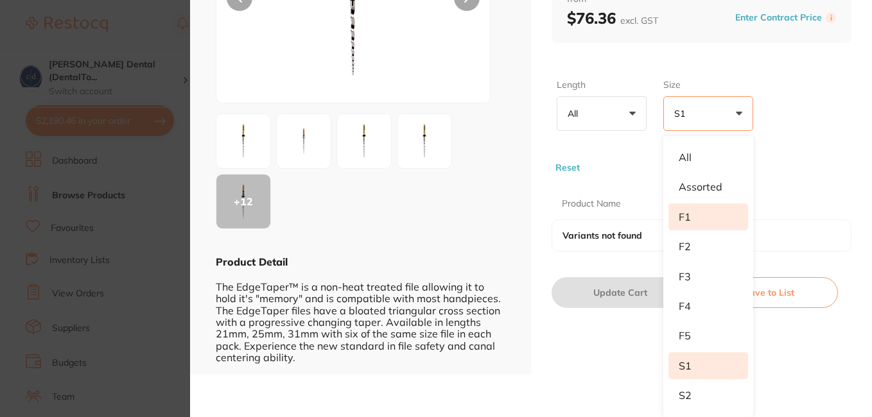
click at [691, 215] on li "F1" at bounding box center [708, 216] width 80 height 27
click at [682, 216] on li "F1" at bounding box center [708, 216] width 80 height 27
drag, startPoint x: 682, startPoint y: 216, endPoint x: 567, endPoint y: 161, distance: 127.2
click at [567, 162] on button "Reset" at bounding box center [567, 168] width 32 height 12
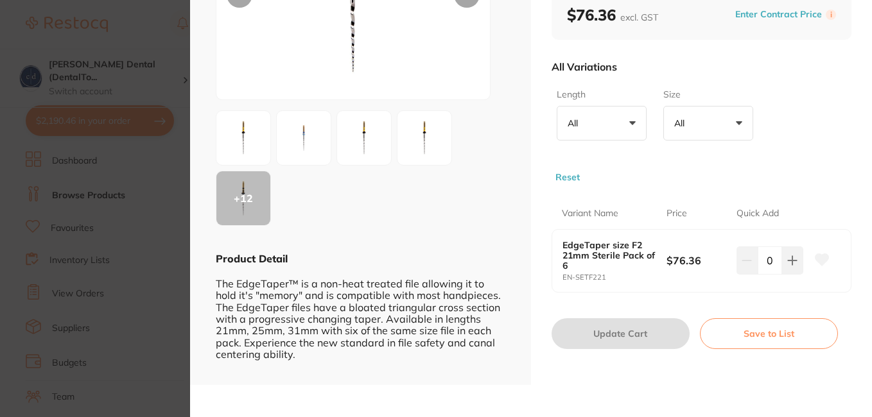
click at [737, 123] on button "All +0" at bounding box center [708, 123] width 90 height 35
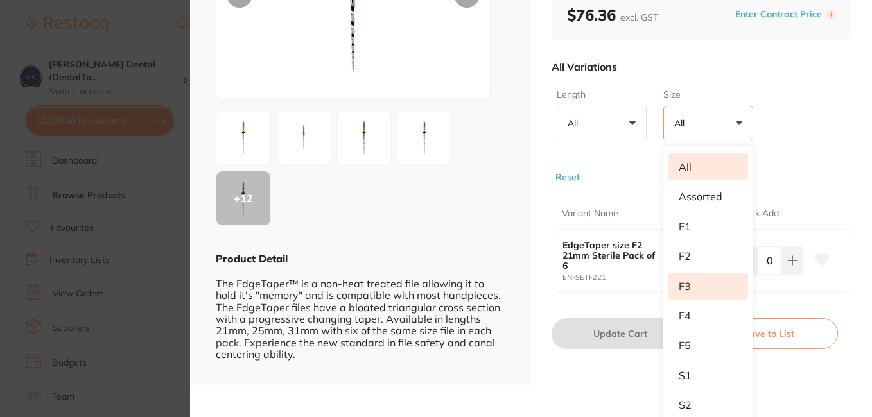
click at [683, 283] on li "F3" at bounding box center [708, 286] width 80 height 27
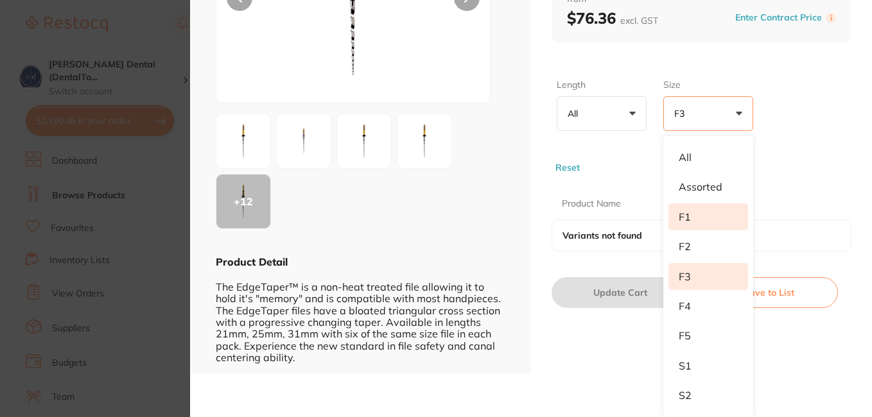
click at [686, 212] on li "F1" at bounding box center [708, 216] width 80 height 27
click at [568, 162] on button "Reset" at bounding box center [567, 168] width 32 height 12
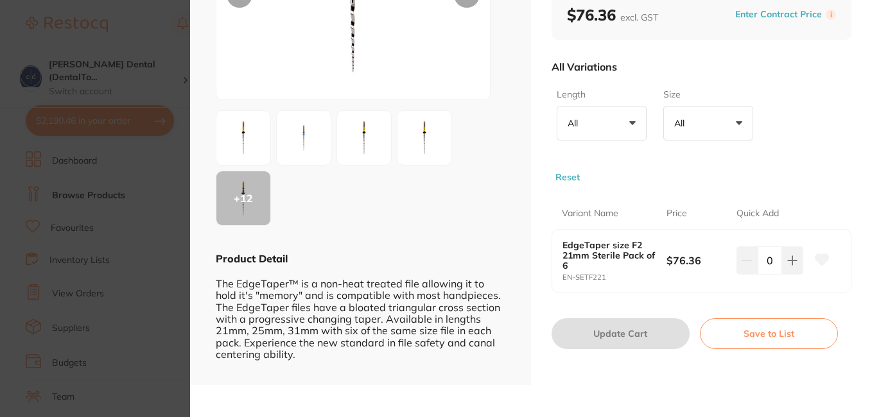
click at [738, 126] on button "All +0" at bounding box center [708, 123] width 90 height 35
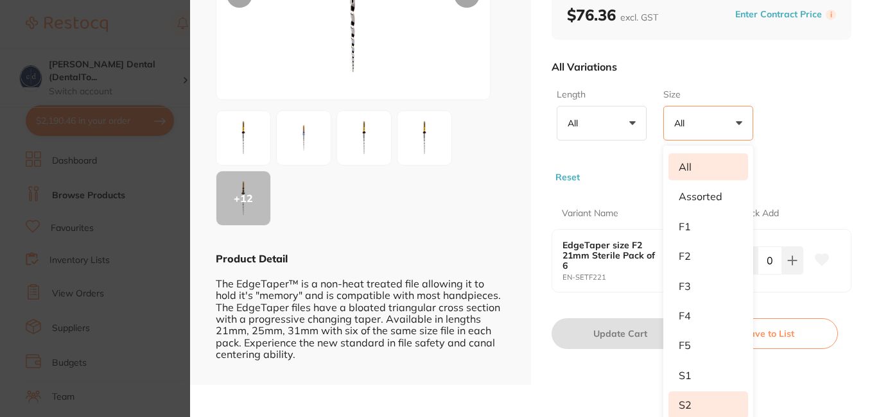
click at [684, 400] on li "S2" at bounding box center [708, 405] width 80 height 27
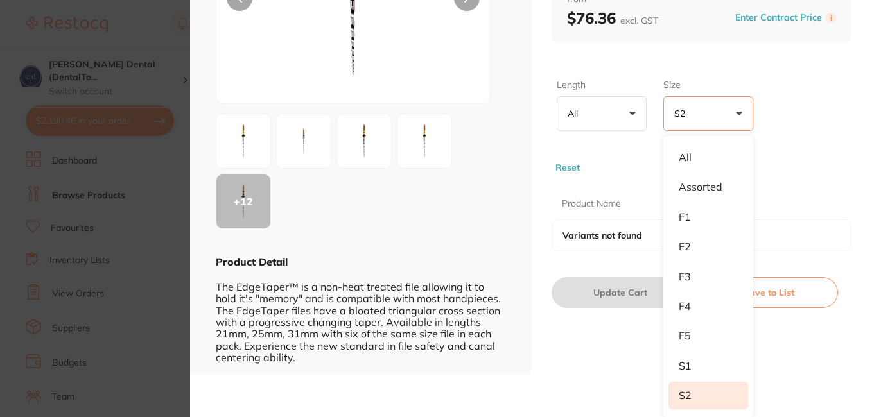
click at [565, 163] on button "Reset" at bounding box center [567, 168] width 32 height 12
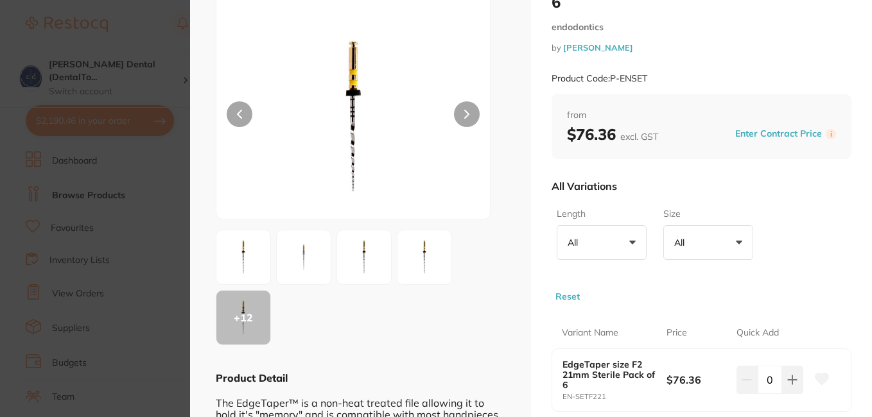
scroll to position [0, 0]
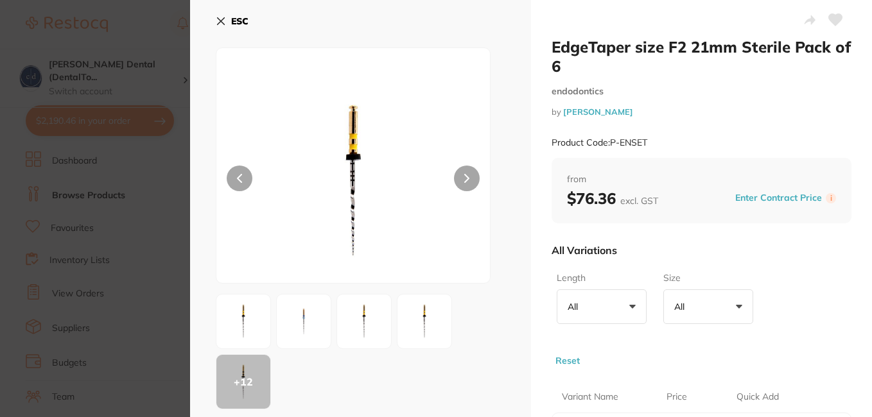
click at [216, 25] on icon at bounding box center [221, 21] width 10 height 10
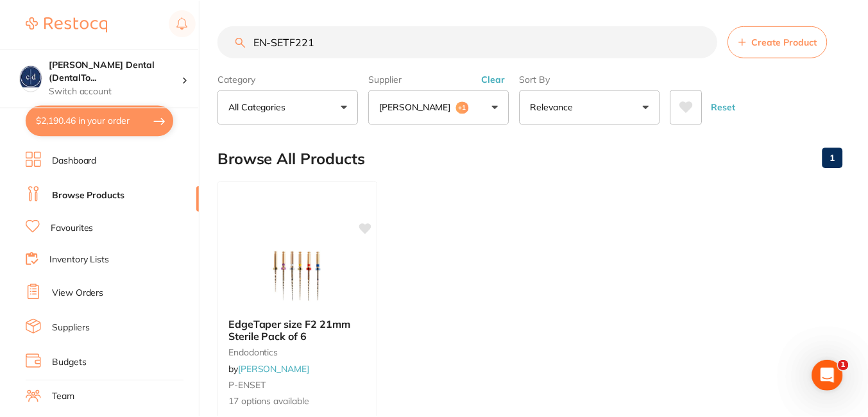
scroll to position [3, 0]
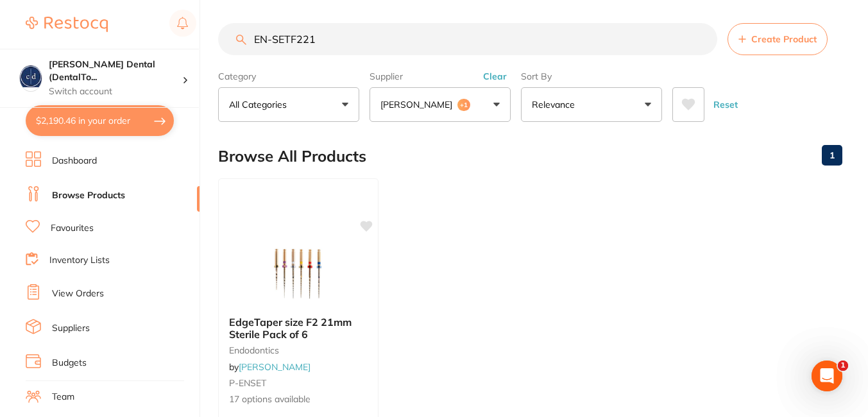
click at [700, 42] on input "EN-SETF221" at bounding box center [467, 39] width 499 height 32
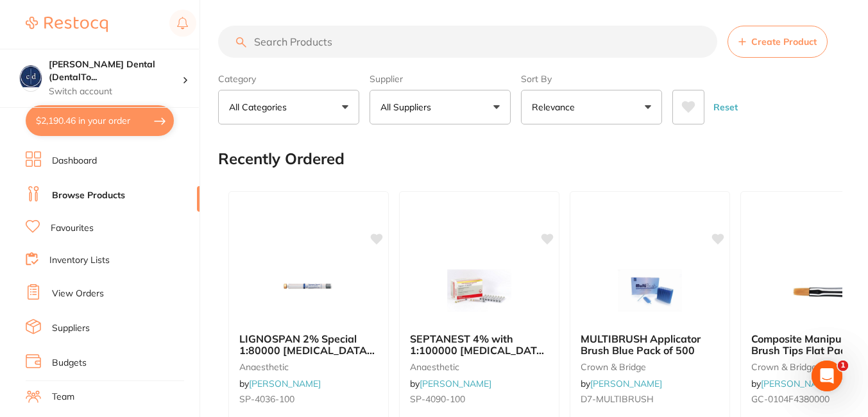
click at [441, 40] on input "search" at bounding box center [467, 42] width 499 height 32
click at [297, 49] on input "search" at bounding box center [467, 42] width 499 height 32
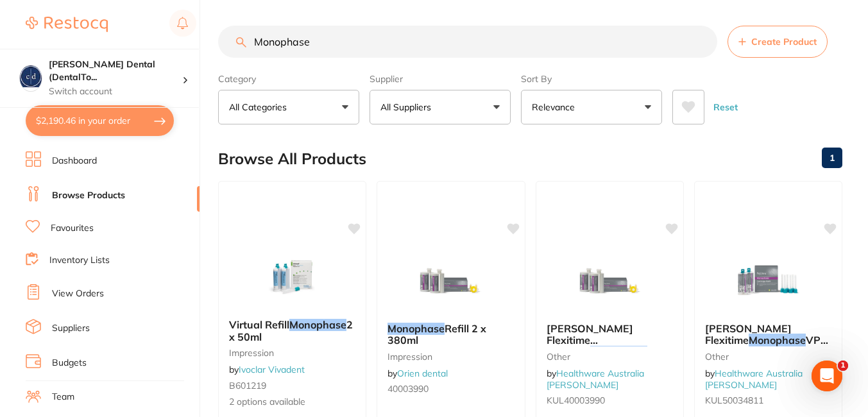
click at [426, 40] on input "Monophase" at bounding box center [467, 42] width 499 height 32
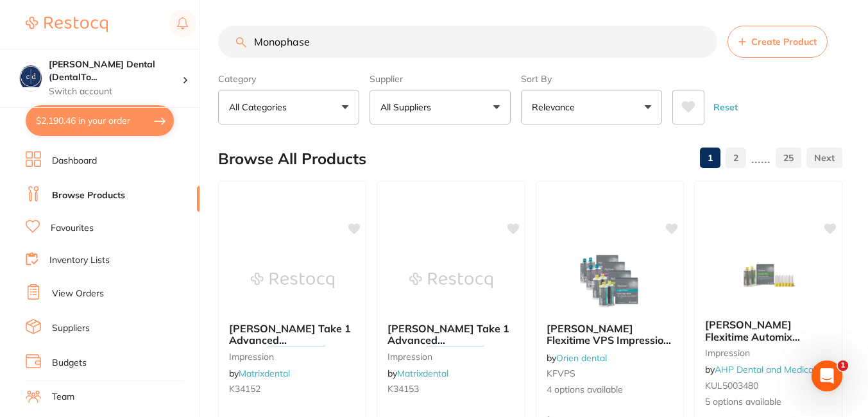
type input "Monophase"
